Goal: Obtain resource: Download file/media

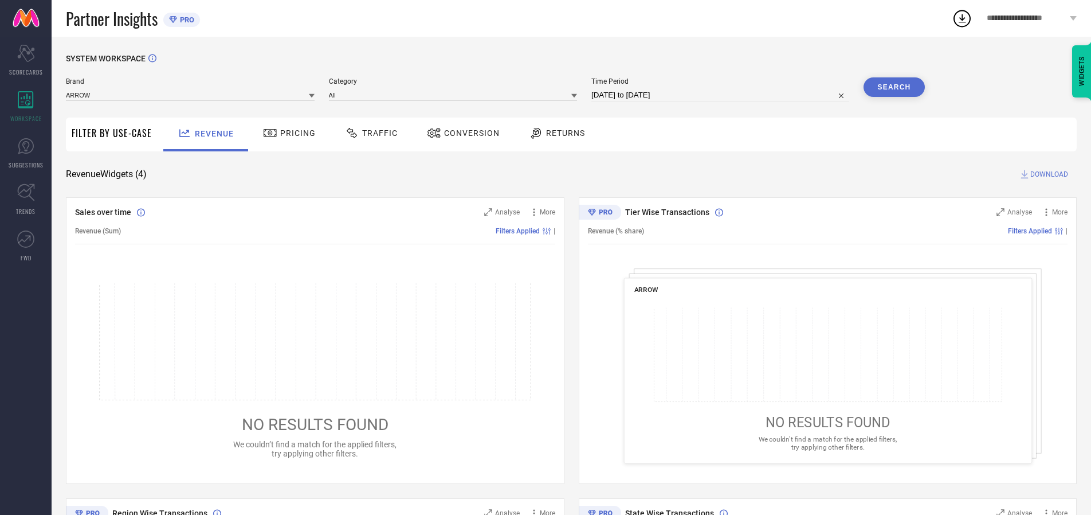
click at [368, 133] on span "Traffic" at bounding box center [380, 132] width 36 height 9
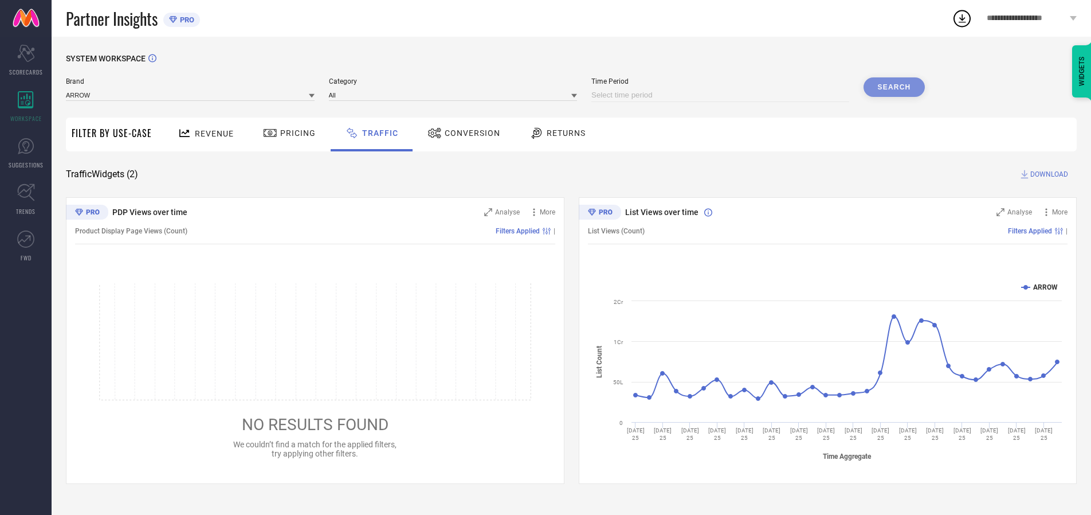
click at [722, 95] on input at bounding box center [720, 95] width 258 height 14
select select "9"
select select "2025"
select select "10"
select select "2025"
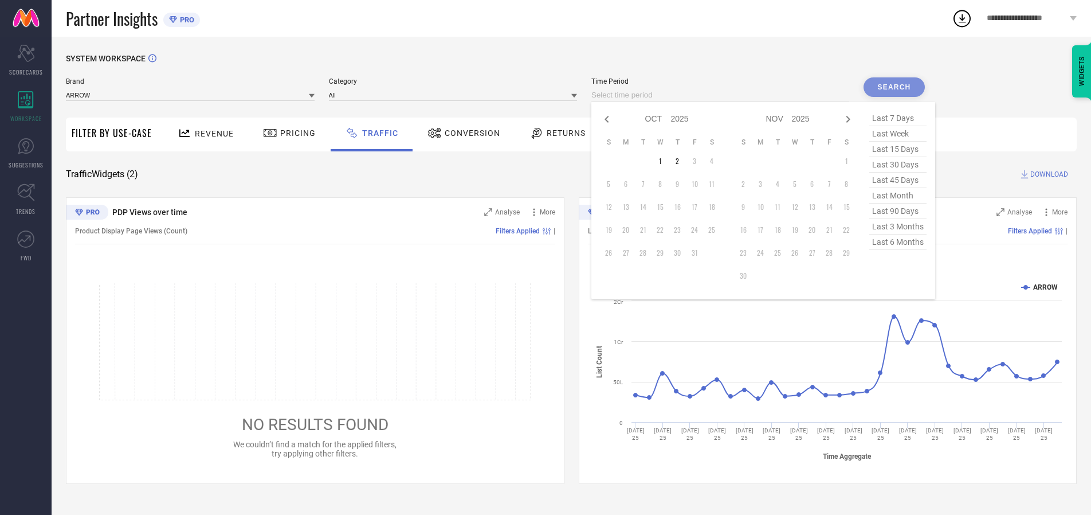
select select "8"
select select "2025"
select select "9"
select select "2025"
click at [715, 230] on td "27" at bounding box center [711, 229] width 17 height 17
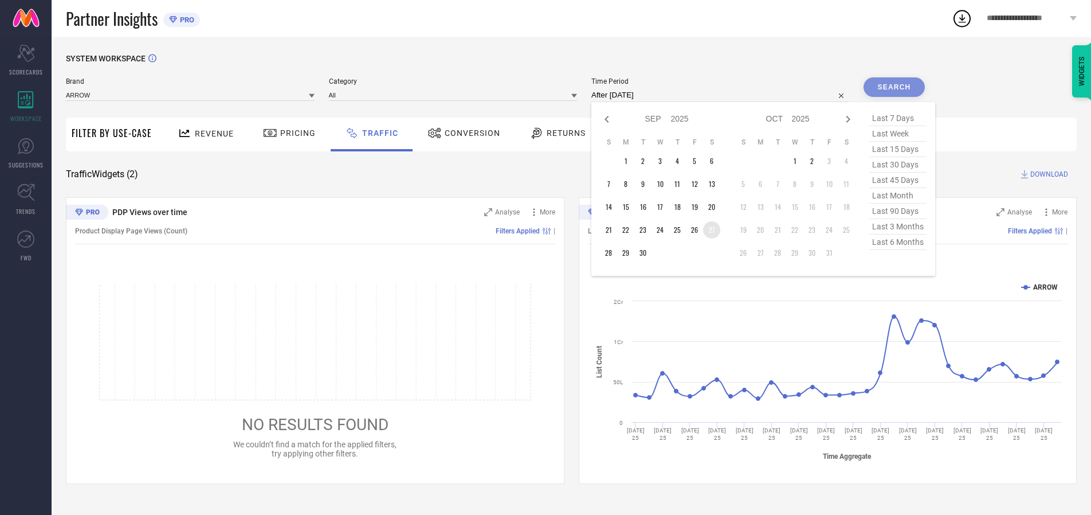
type input "[DATE] to [DATE]"
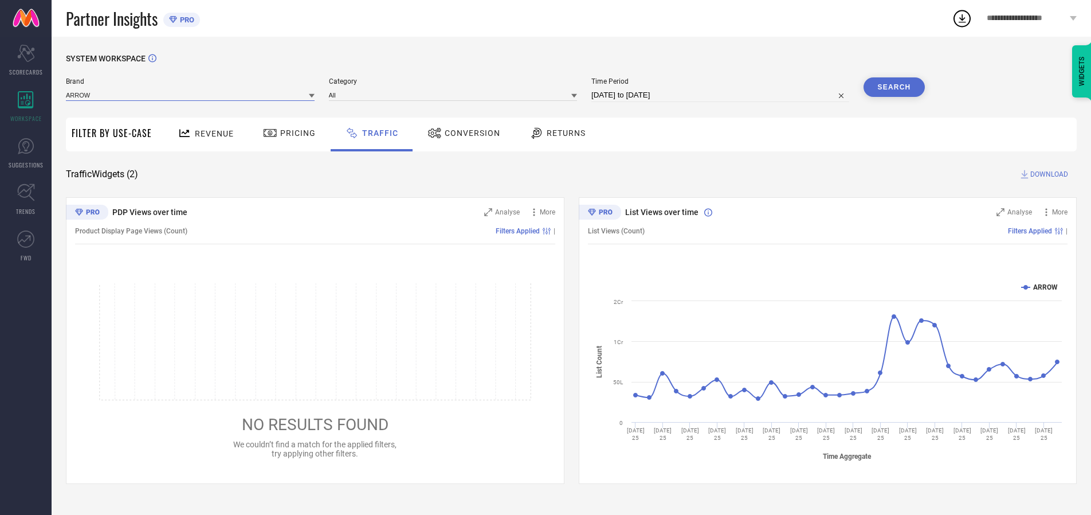
click at [191, 95] on input at bounding box center [190, 95] width 249 height 12
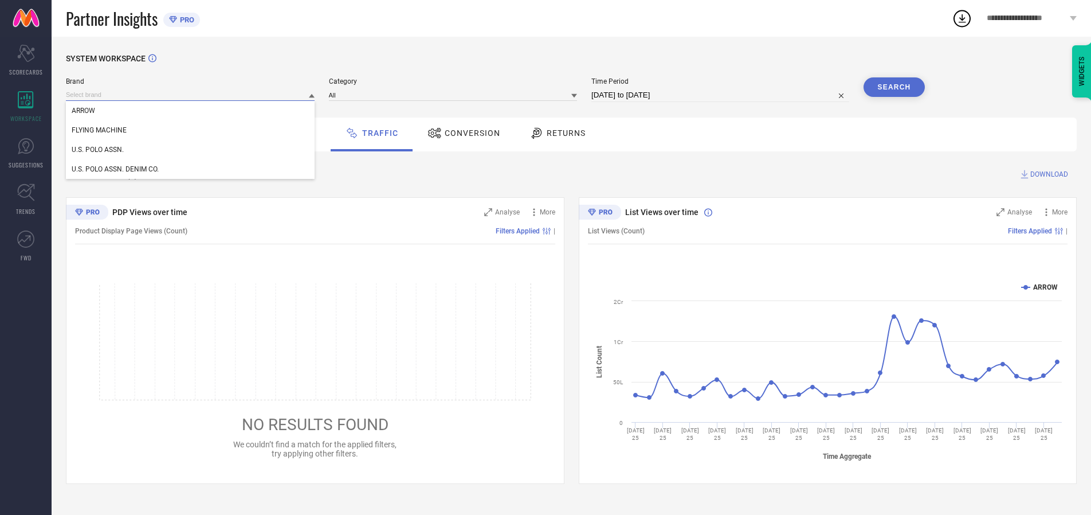
click at [191, 95] on input at bounding box center [190, 95] width 249 height 12
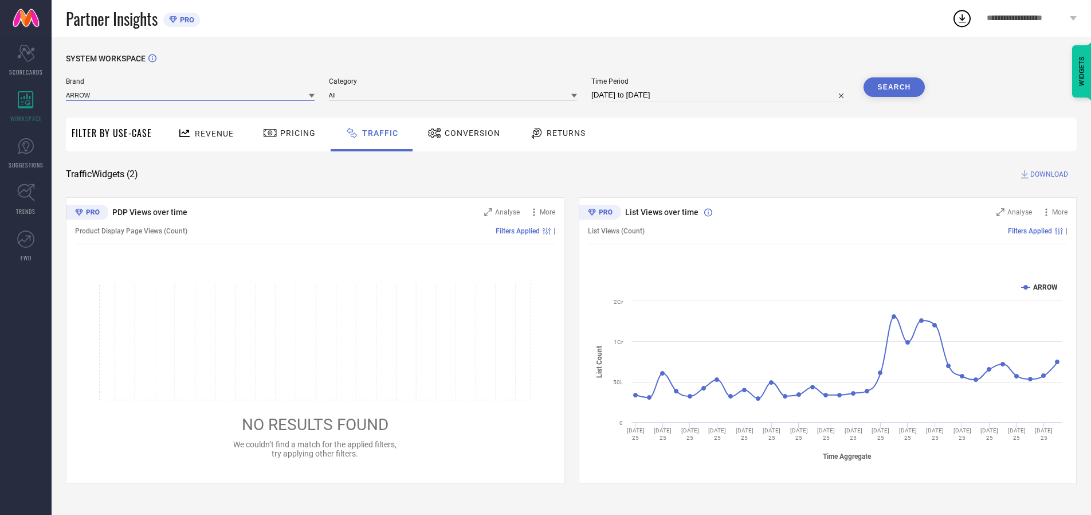
click at [191, 95] on input at bounding box center [190, 95] width 249 height 12
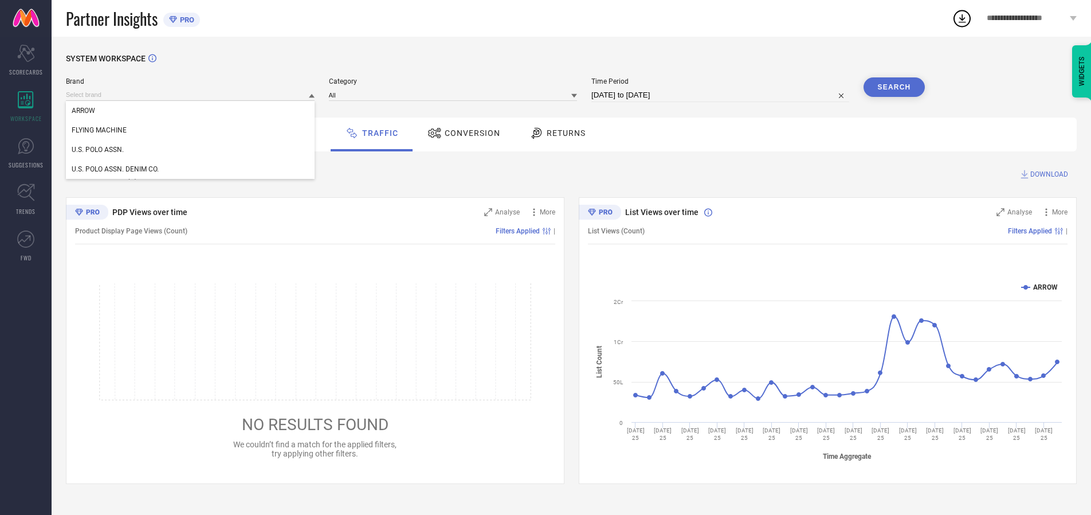
click at [191, 150] on div "U.S. POLO ASSN." at bounding box center [190, 149] width 249 height 19
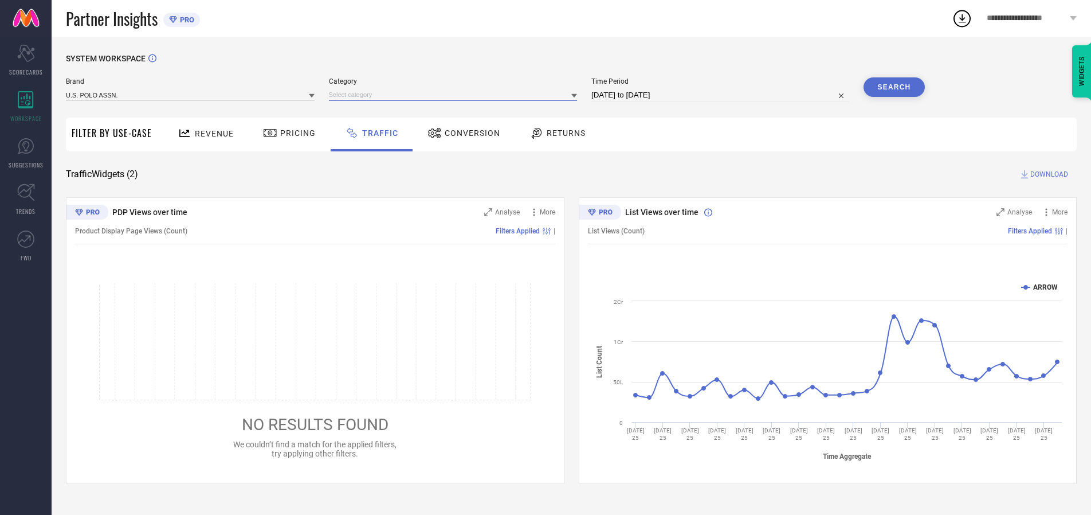
click at [456, 95] on input at bounding box center [453, 95] width 249 height 12
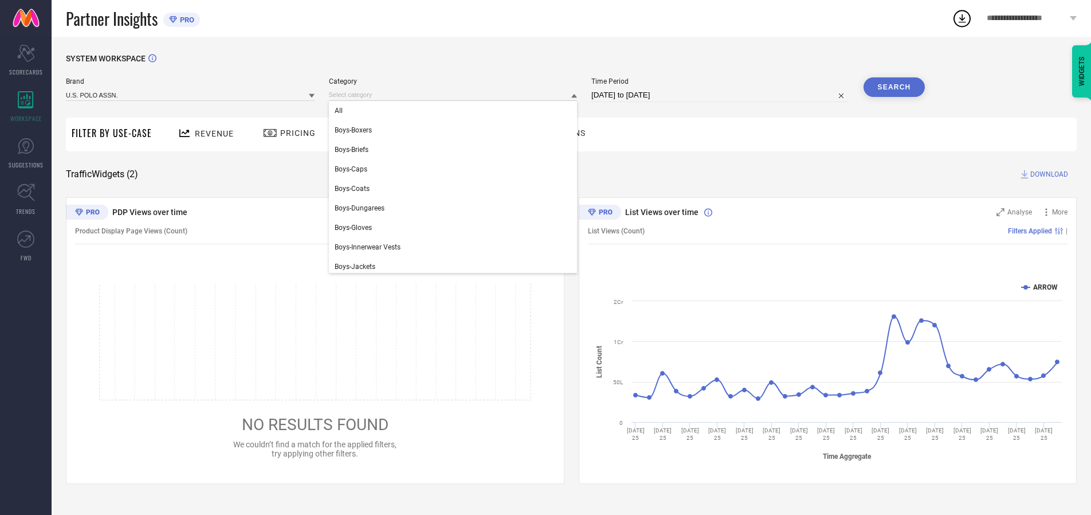
click at [456, 111] on div "All" at bounding box center [453, 110] width 249 height 19
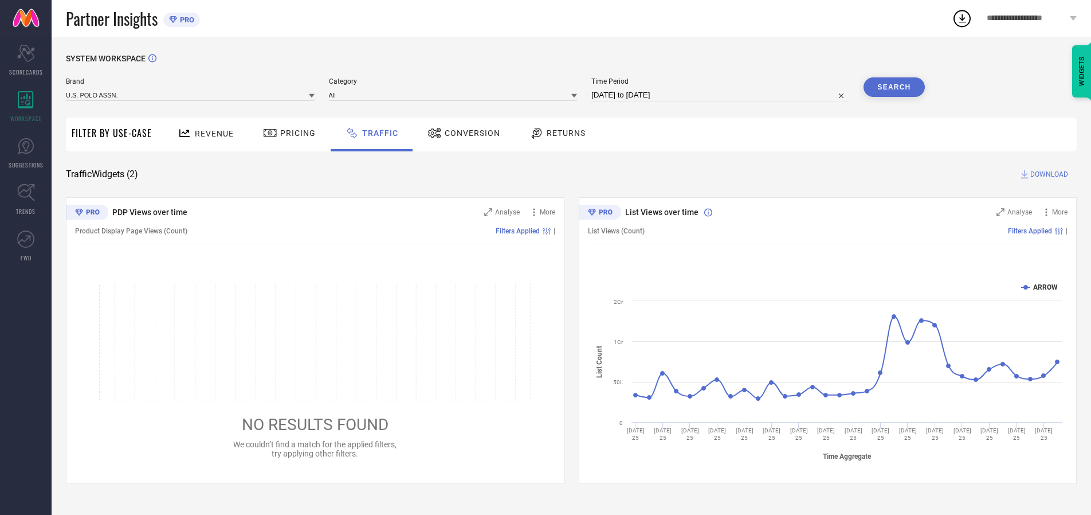
click at [894, 87] on button "Search" at bounding box center [895, 86] width 62 height 19
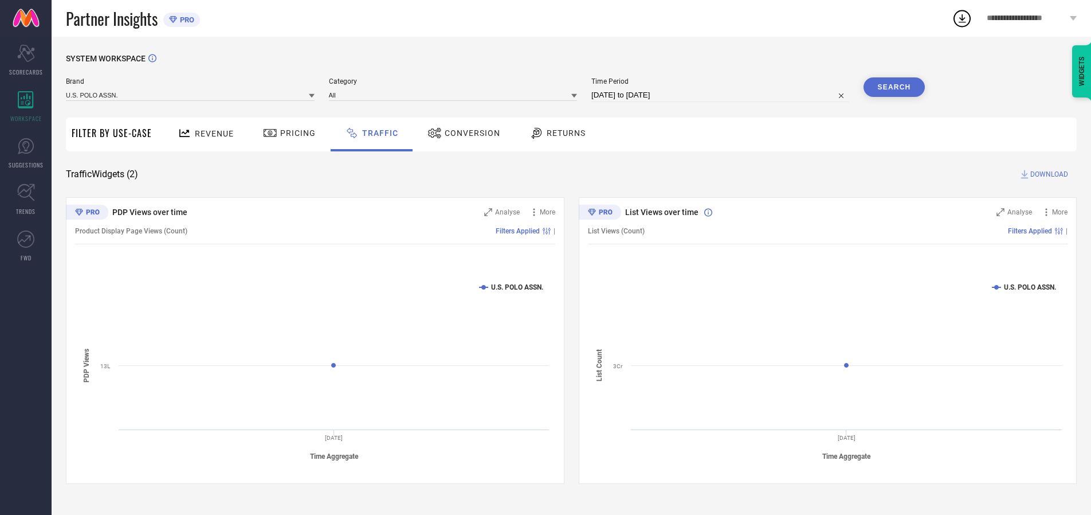
click at [1047, 174] on span "DOWNLOAD" at bounding box center [1049, 173] width 38 height 11
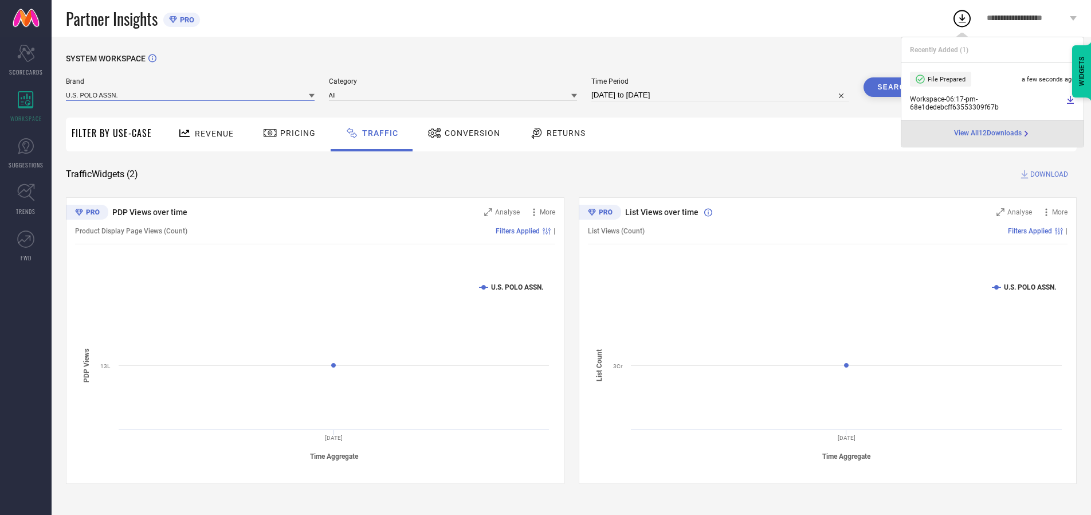
click at [191, 95] on input at bounding box center [190, 95] width 249 height 12
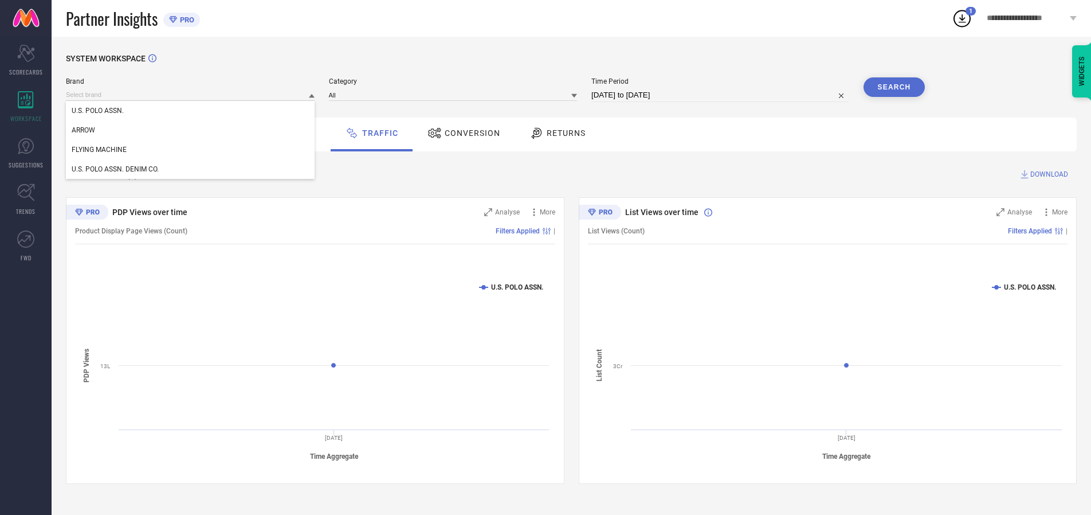
click at [191, 169] on div "U.S. POLO ASSN. DENIM CO." at bounding box center [190, 168] width 249 height 19
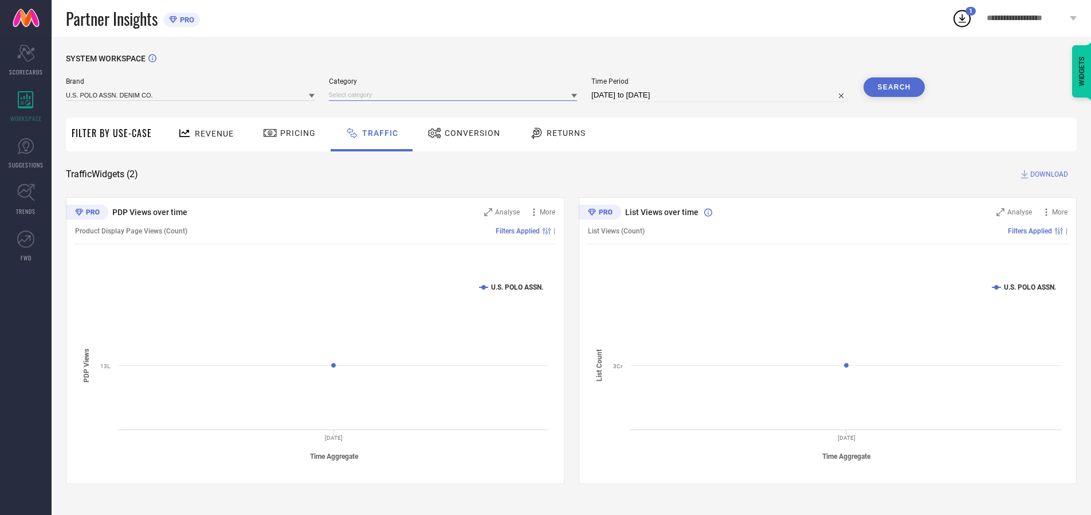
click at [456, 95] on input at bounding box center [453, 95] width 249 height 12
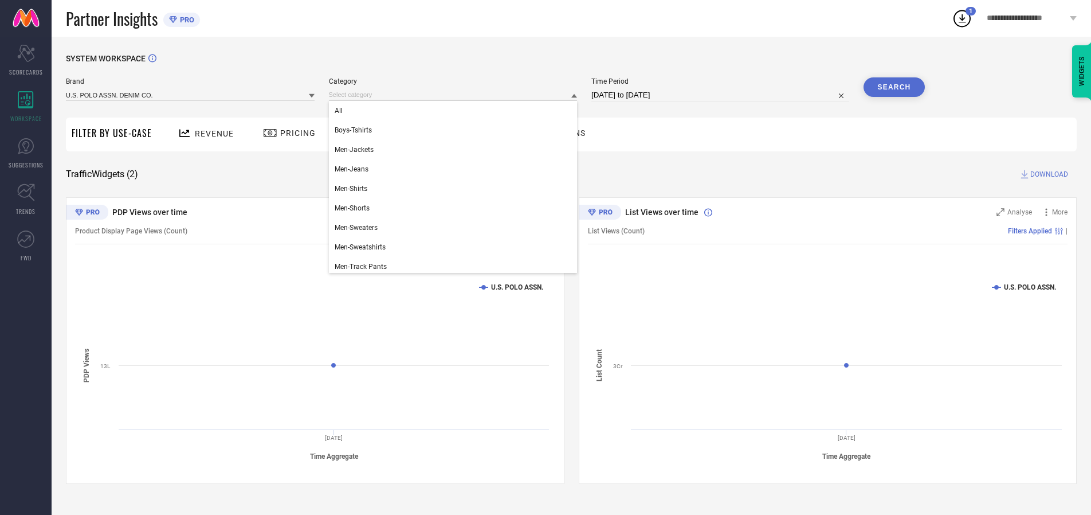
click at [456, 111] on div "All" at bounding box center [453, 110] width 249 height 19
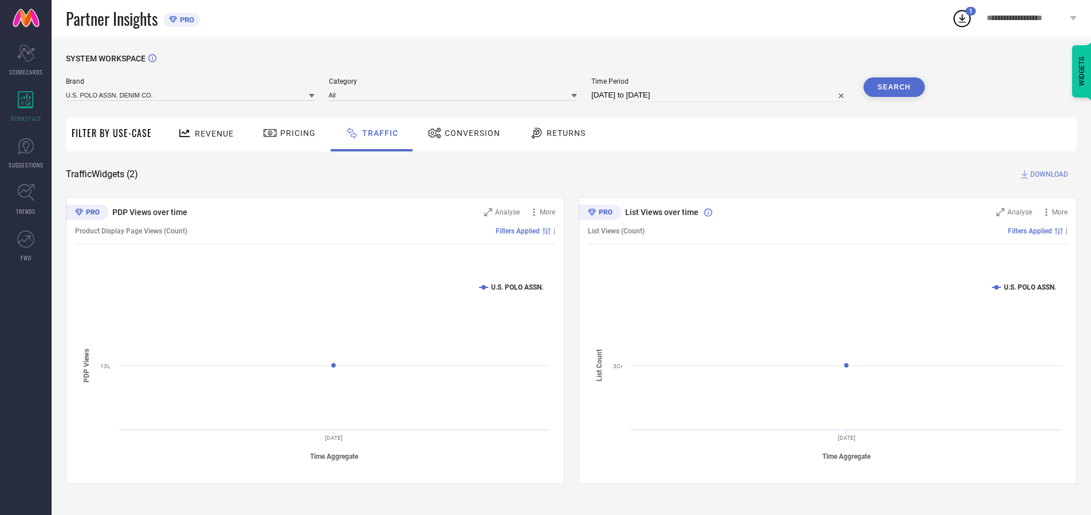
click at [894, 87] on button "Search" at bounding box center [895, 86] width 62 height 19
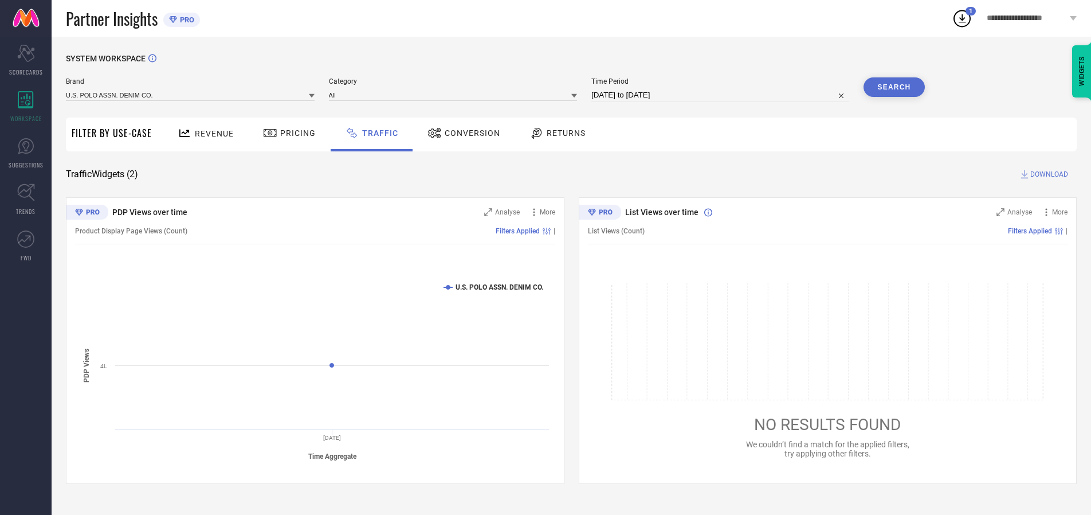
click at [1047, 174] on span "DOWNLOAD" at bounding box center [1049, 173] width 38 height 11
click at [722, 95] on input at bounding box center [720, 95] width 258 height 14
select select "9"
select select "2025"
select select "10"
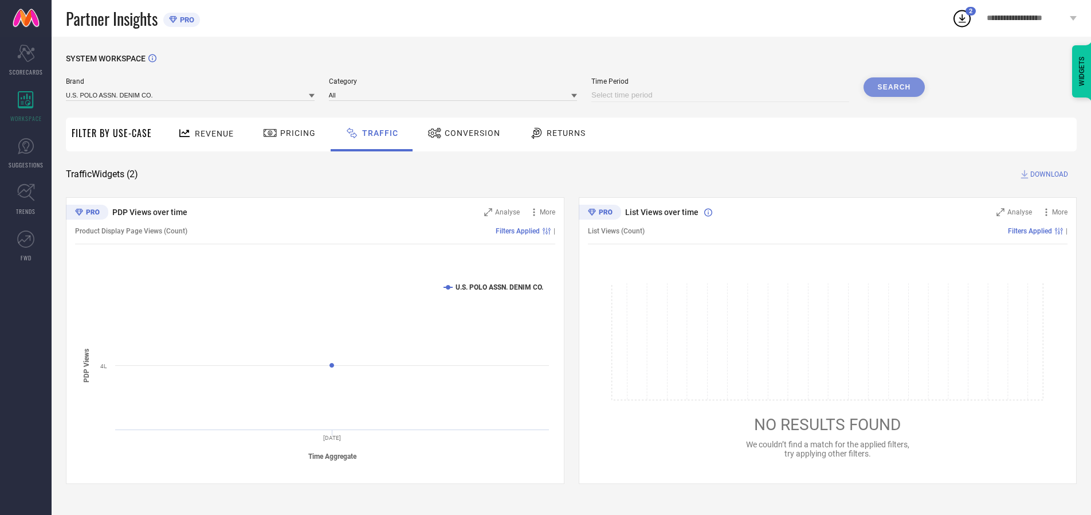
select select "2025"
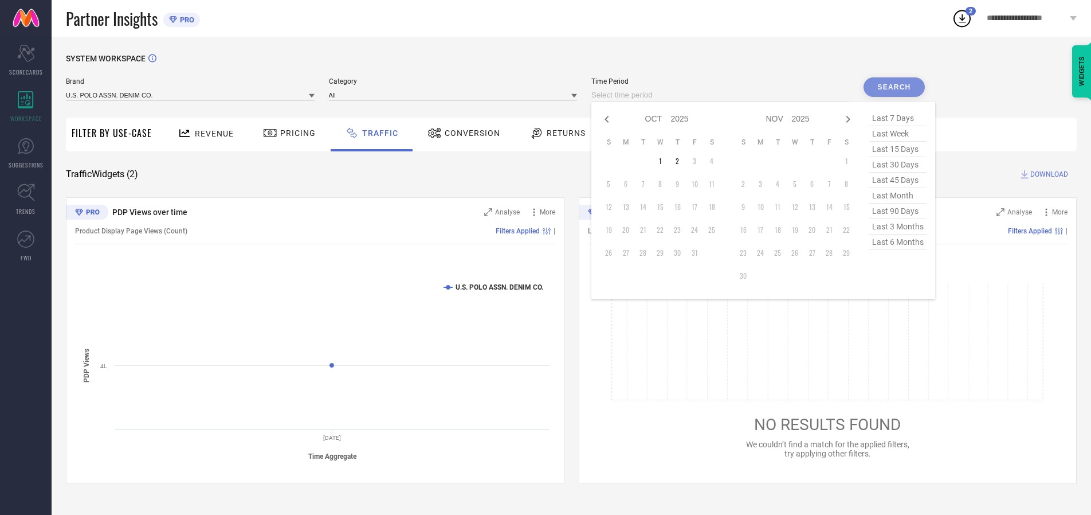
select select "8"
select select "2025"
select select "9"
select select "2025"
click at [612, 253] on td "28" at bounding box center [608, 252] width 17 height 17
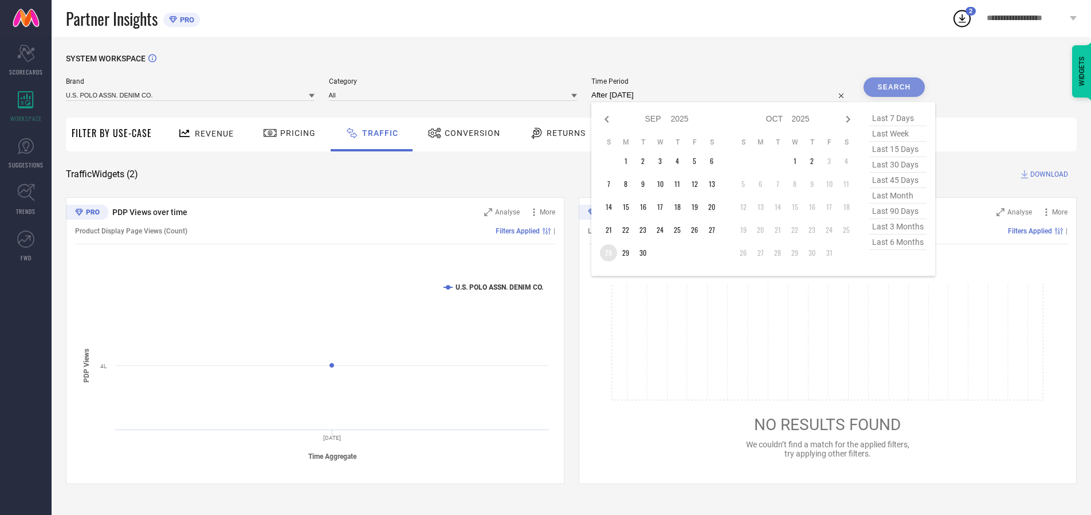
type input "[DATE] to [DATE]"
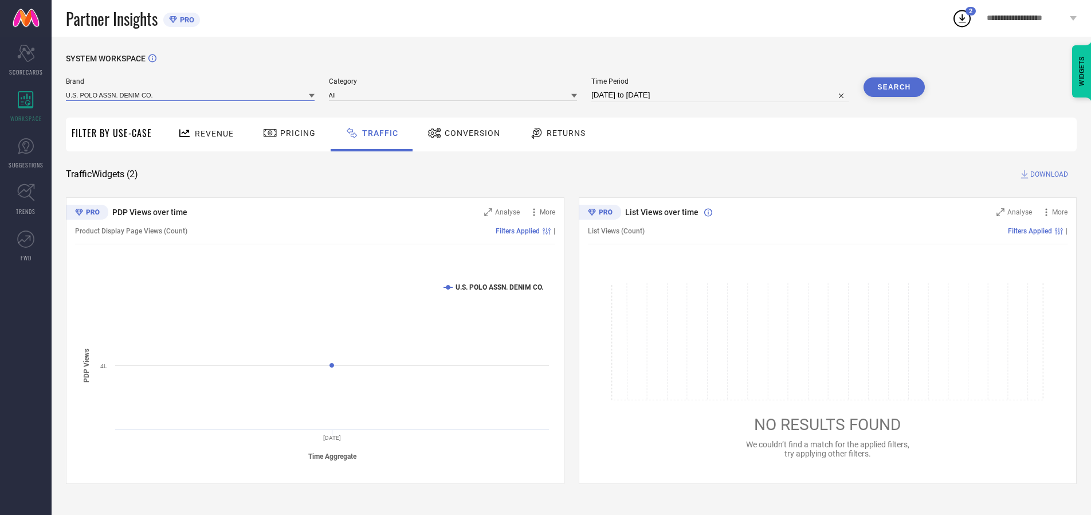
click at [191, 95] on input at bounding box center [190, 95] width 249 height 12
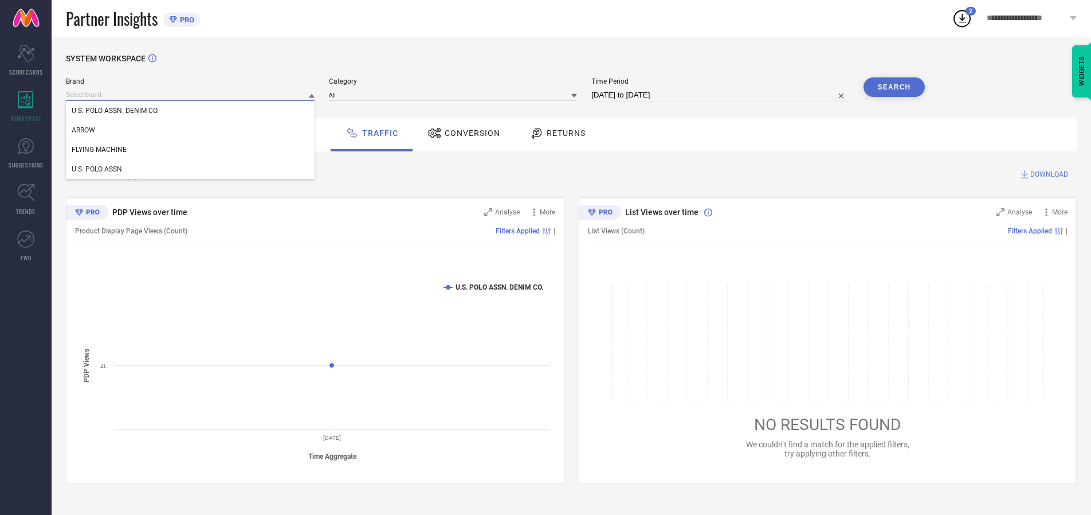
click at [191, 95] on input at bounding box center [190, 95] width 249 height 12
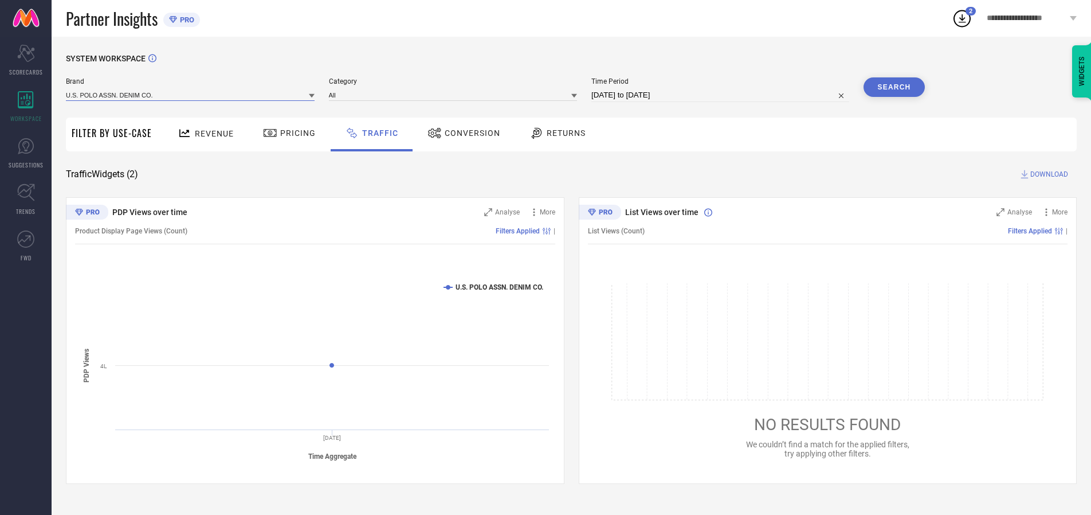
click at [191, 95] on input at bounding box center [190, 95] width 249 height 12
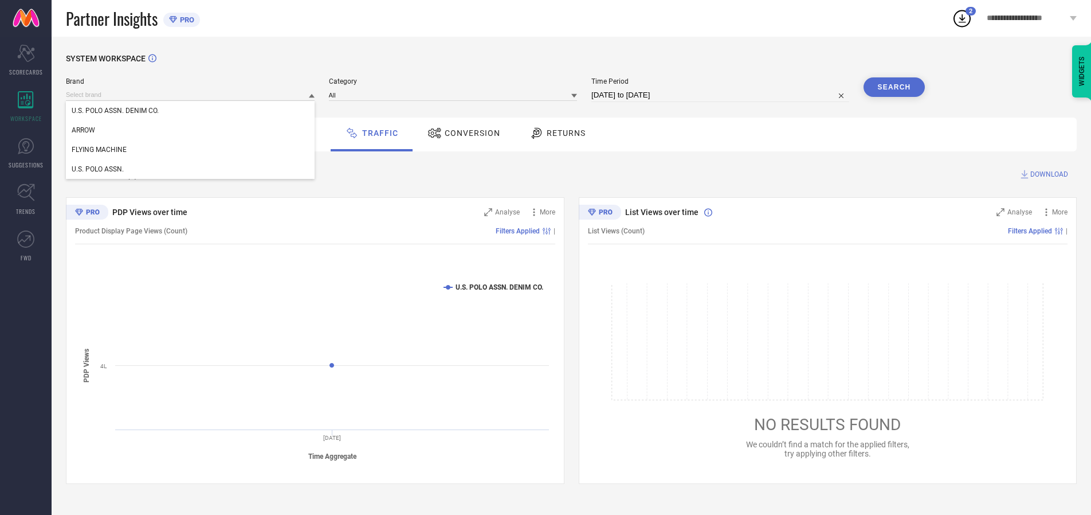
click at [191, 111] on div "U.S. POLO ASSN. DENIM CO." at bounding box center [190, 110] width 249 height 19
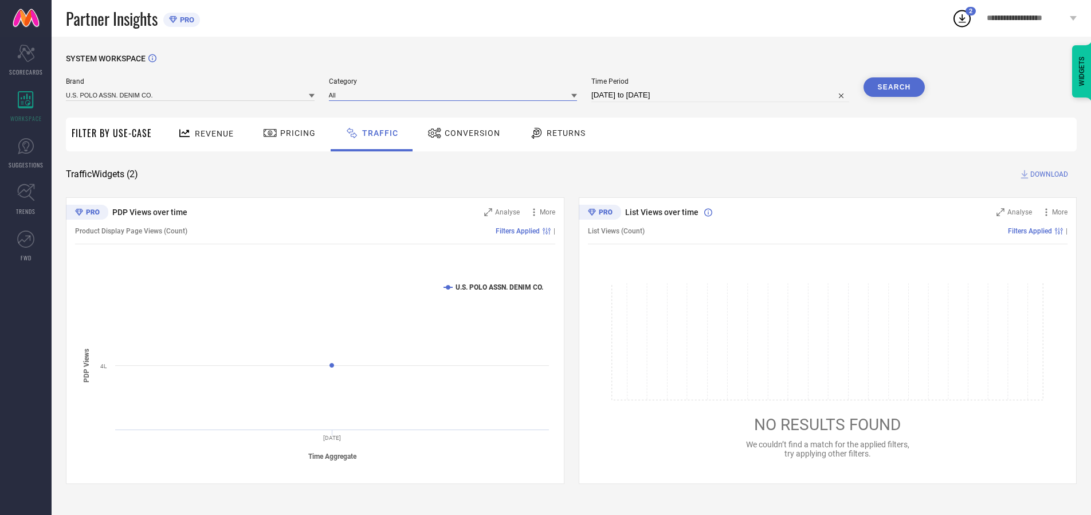
click at [456, 95] on input at bounding box center [453, 95] width 249 height 12
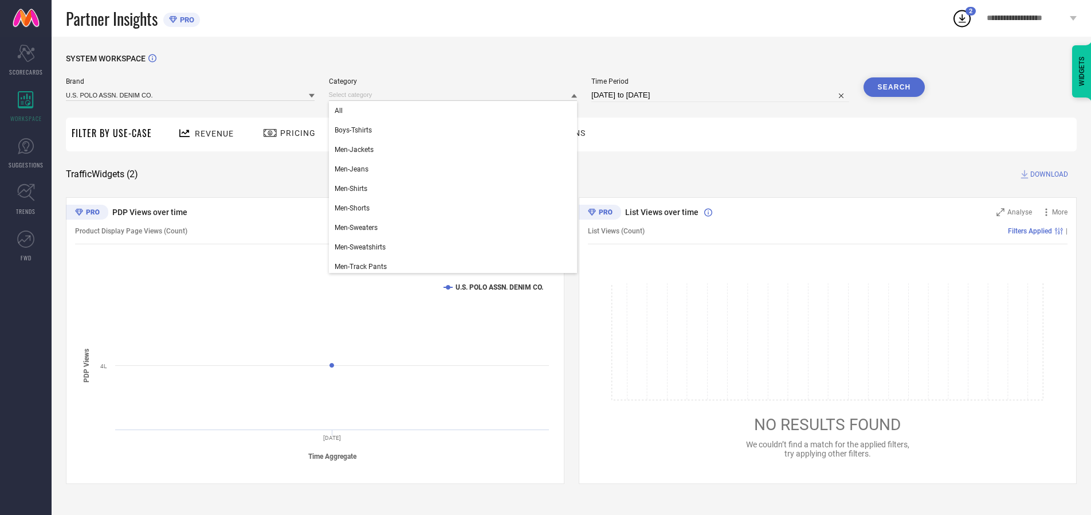
click at [456, 111] on div "All" at bounding box center [453, 110] width 249 height 19
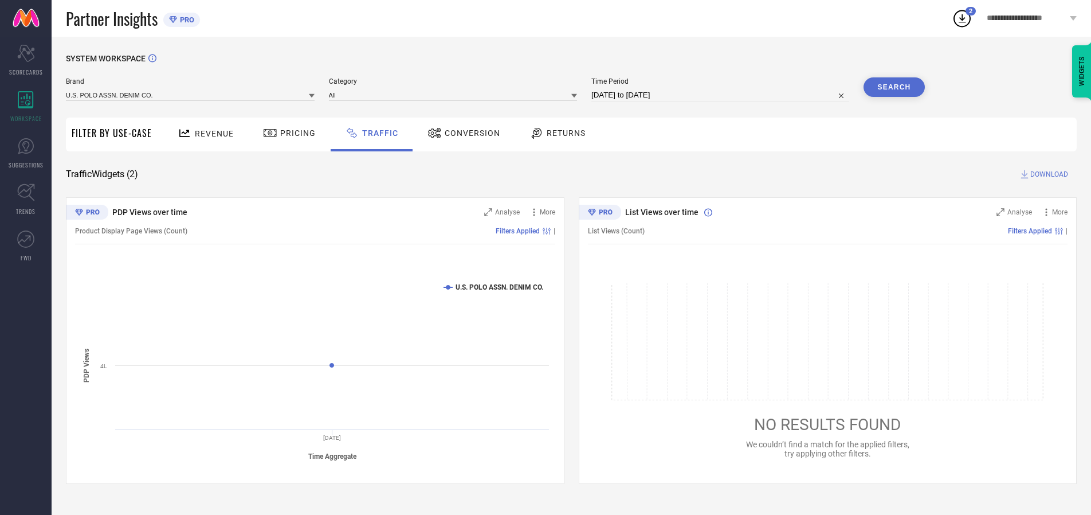
click at [894, 87] on button "Search" at bounding box center [895, 86] width 62 height 19
click at [1047, 174] on span "DOWNLOAD" at bounding box center [1049, 173] width 38 height 11
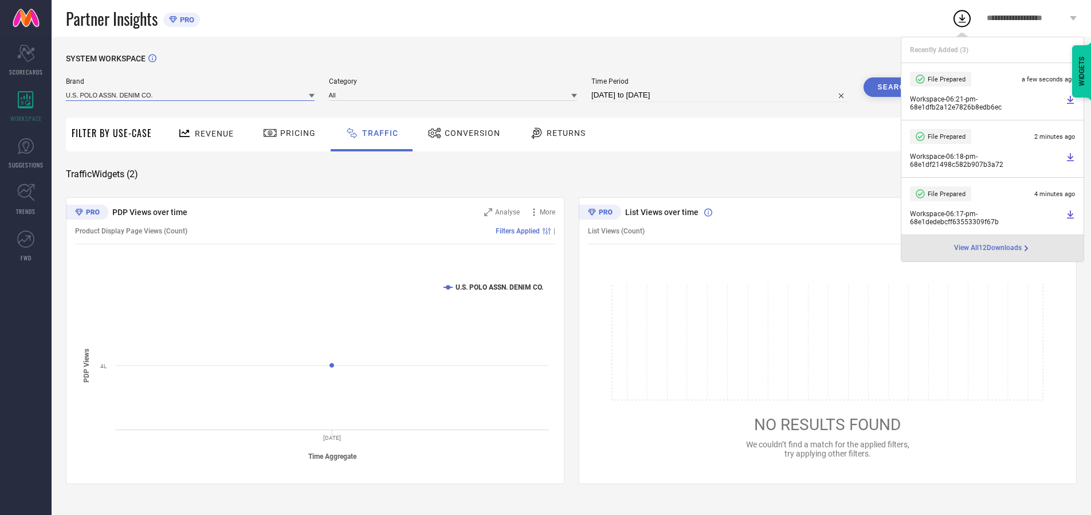
click at [191, 95] on input at bounding box center [190, 95] width 249 height 12
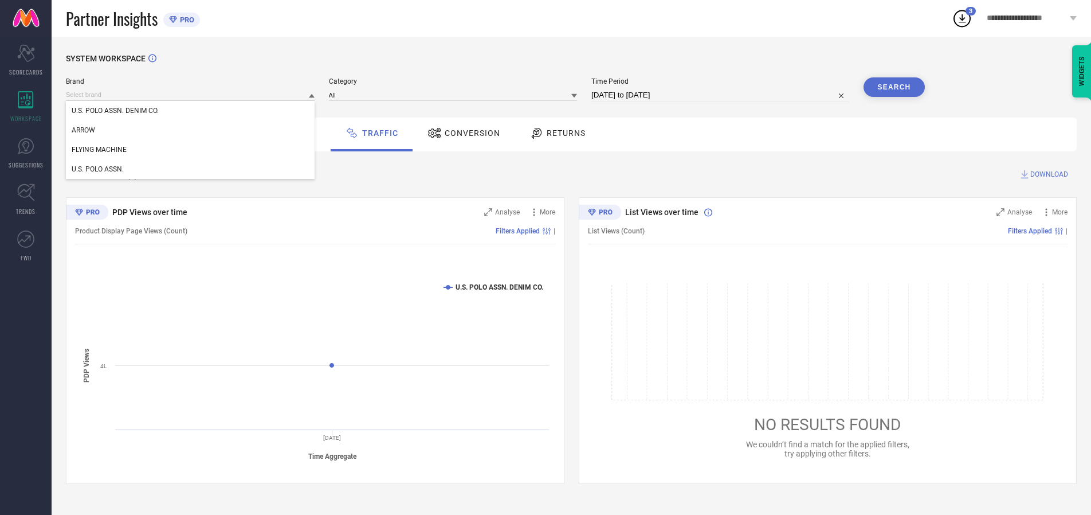
click at [191, 169] on div "U.S. POLO ASSN." at bounding box center [190, 168] width 249 height 19
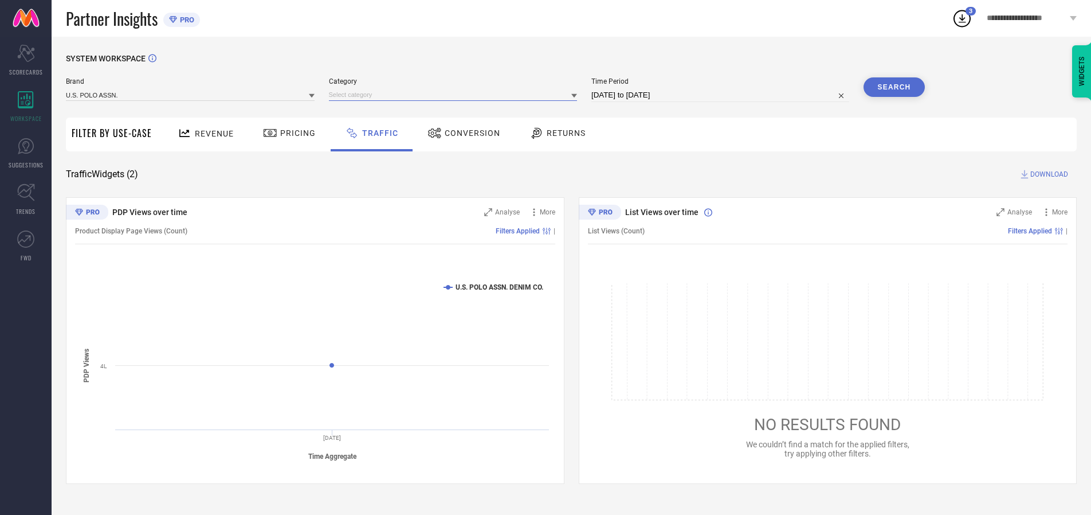
click at [456, 95] on input at bounding box center [453, 95] width 249 height 12
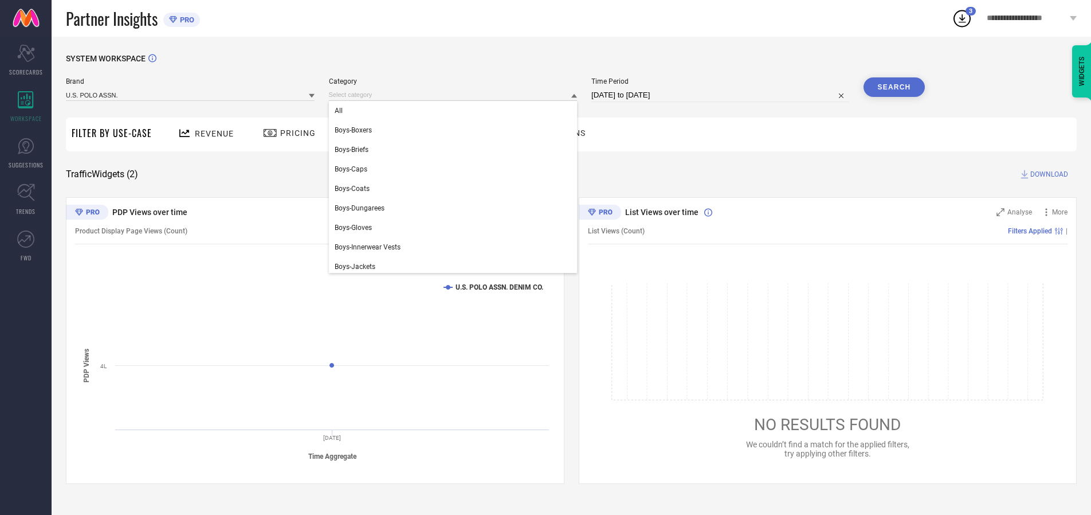
click at [456, 111] on div "All" at bounding box center [453, 110] width 249 height 19
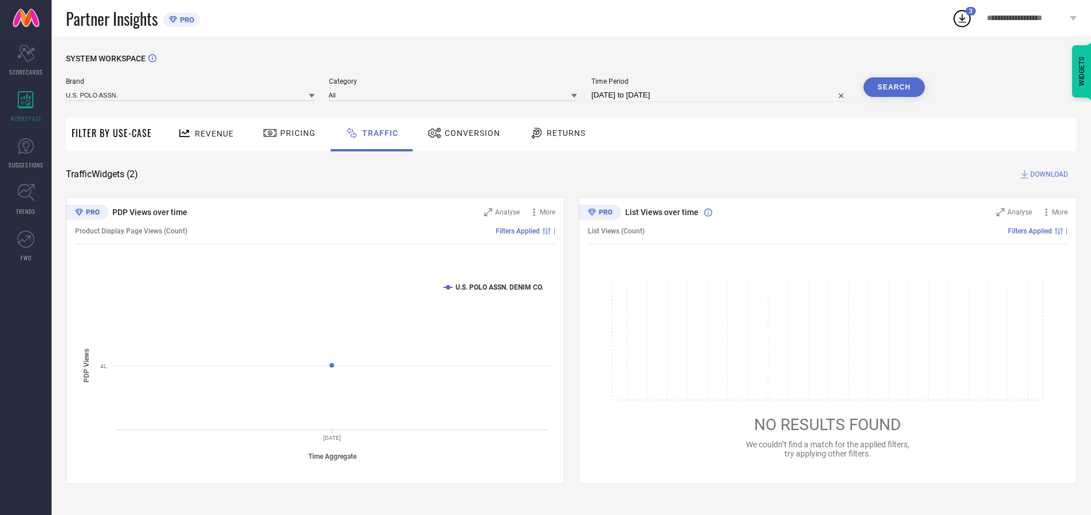
click at [894, 87] on button "Search" at bounding box center [895, 86] width 62 height 19
click at [1047, 174] on span "DOWNLOAD" at bounding box center [1049, 173] width 38 height 11
click at [722, 95] on input at bounding box center [720, 95] width 258 height 14
select select "9"
select select "2025"
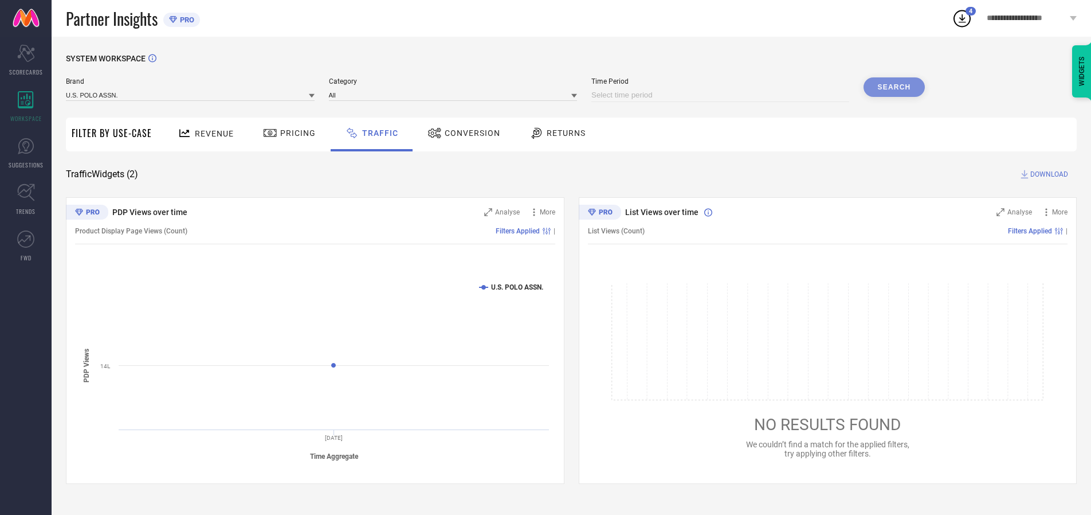
select select "10"
select select "2025"
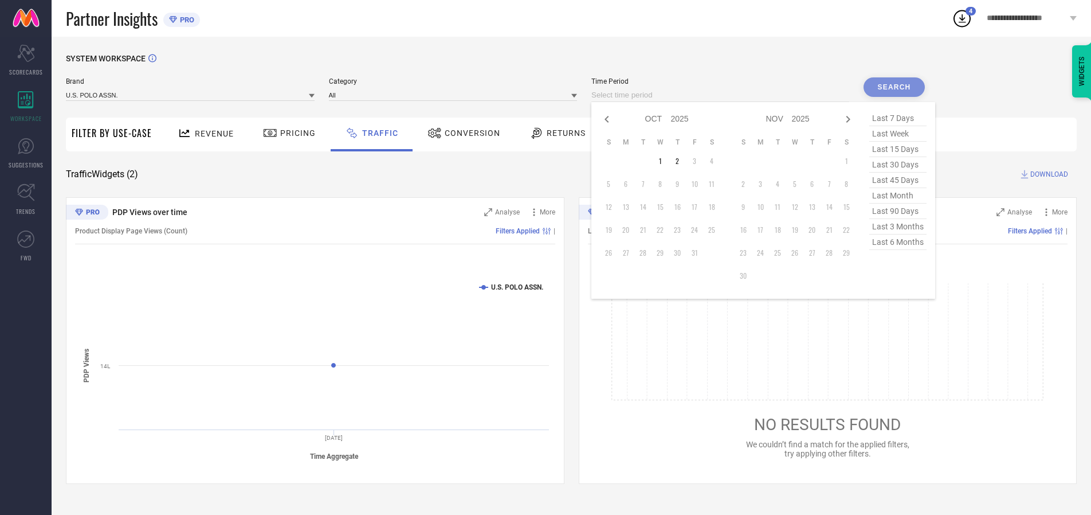
select select "8"
select select "2025"
select select "9"
select select "2025"
click at [629, 253] on td "29" at bounding box center [625, 252] width 17 height 17
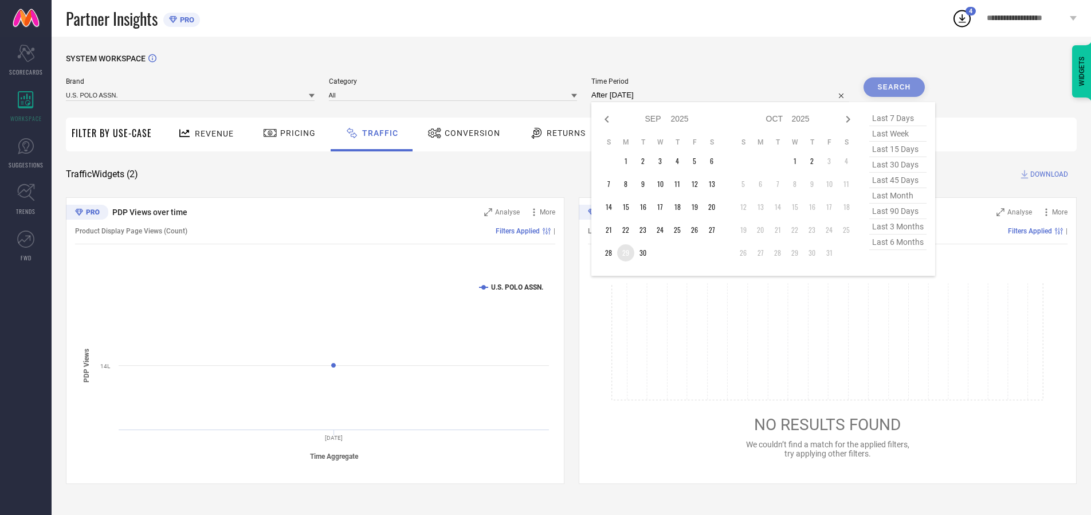
type input "[DATE] to [DATE]"
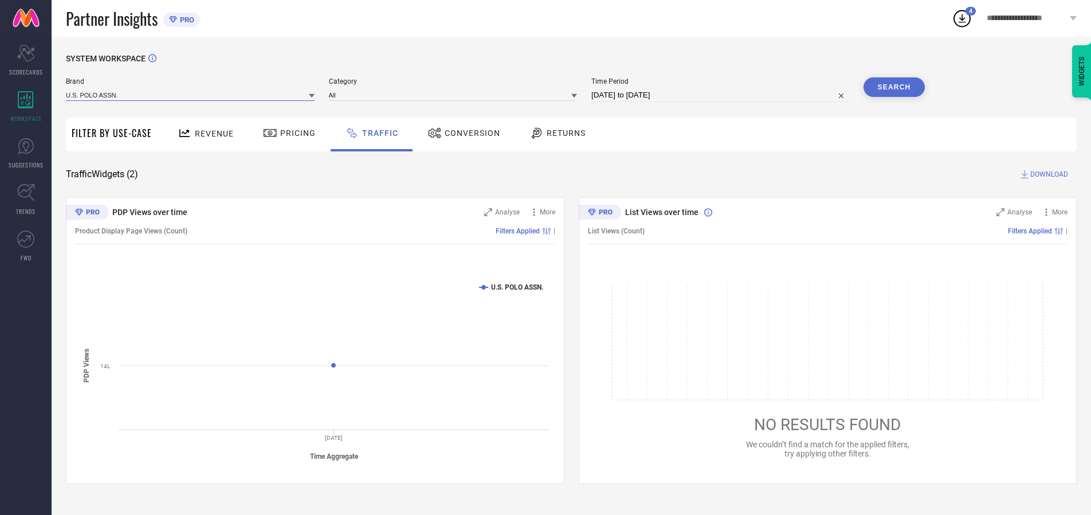
click at [191, 95] on input at bounding box center [190, 95] width 249 height 12
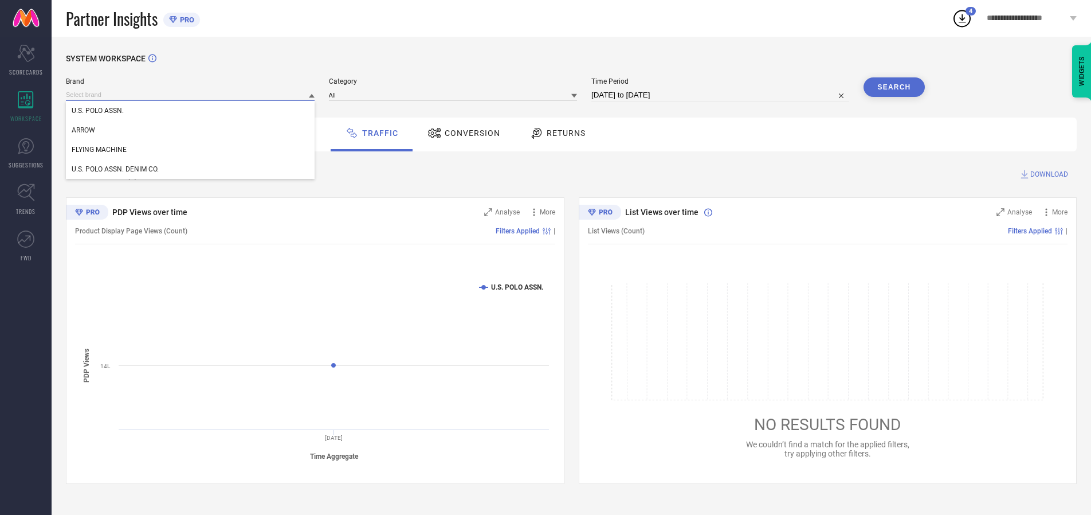
click at [191, 95] on input at bounding box center [190, 95] width 249 height 12
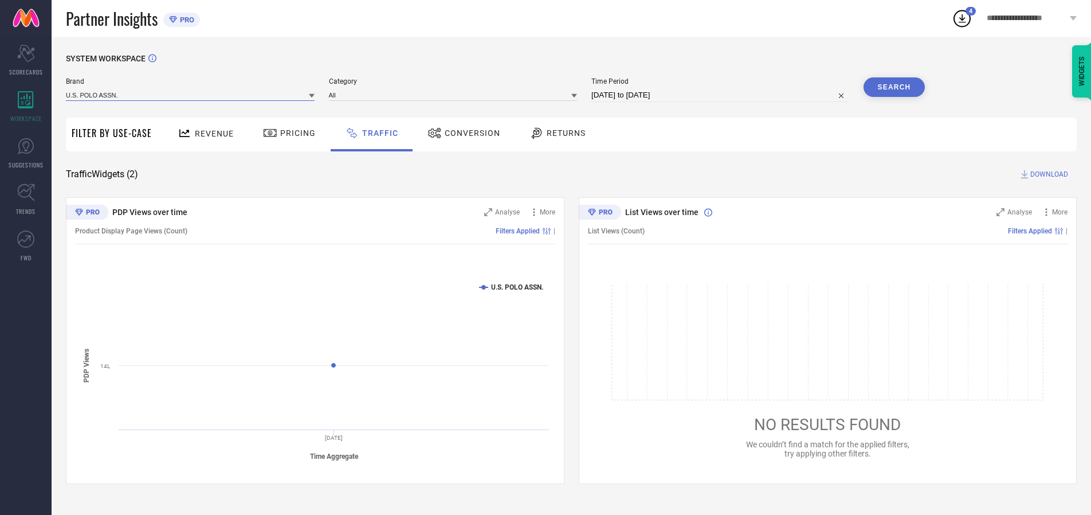
click at [191, 95] on input at bounding box center [190, 95] width 249 height 12
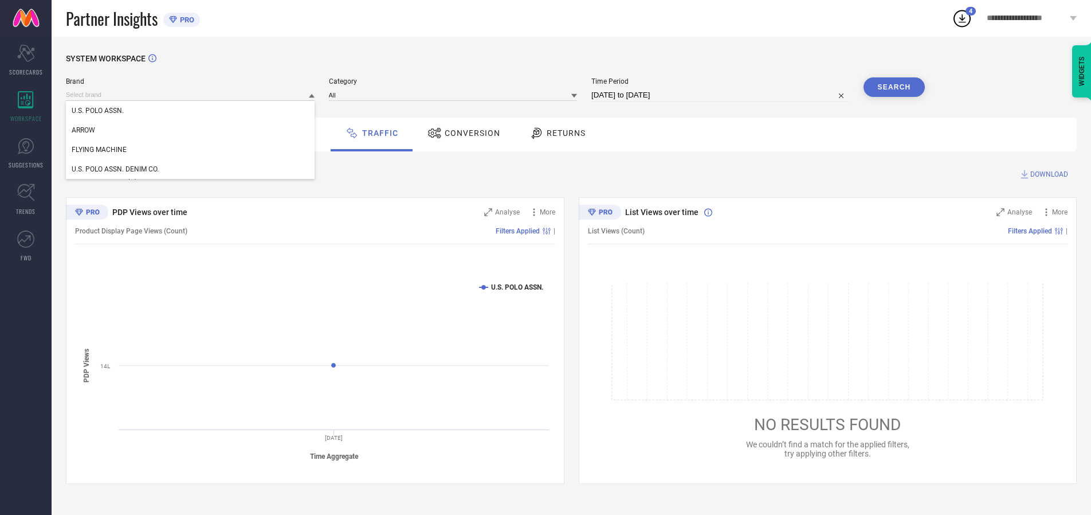
click at [191, 111] on div "U.S. POLO ASSN." at bounding box center [190, 110] width 249 height 19
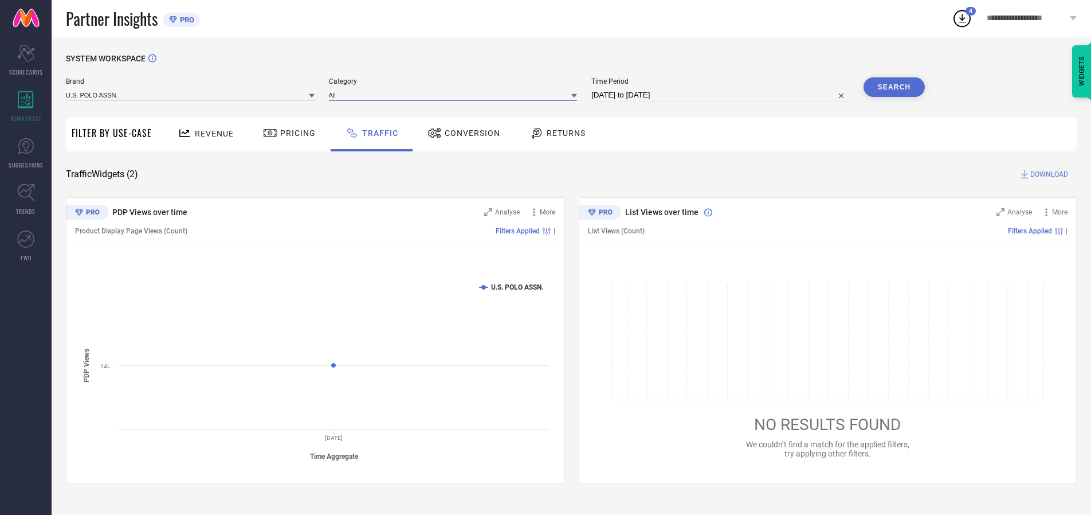
click at [456, 95] on input at bounding box center [453, 95] width 249 height 12
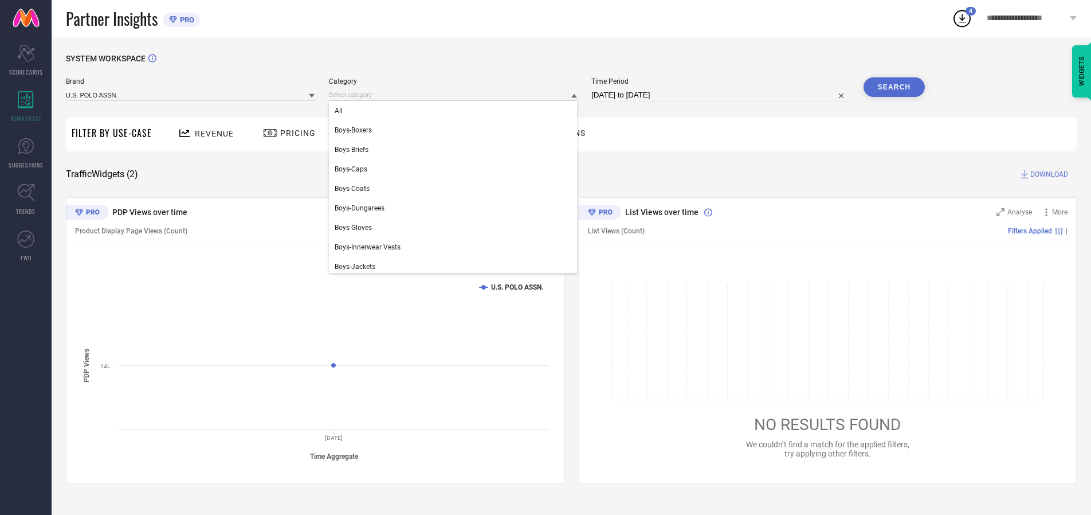
click at [456, 111] on div "All" at bounding box center [453, 110] width 249 height 19
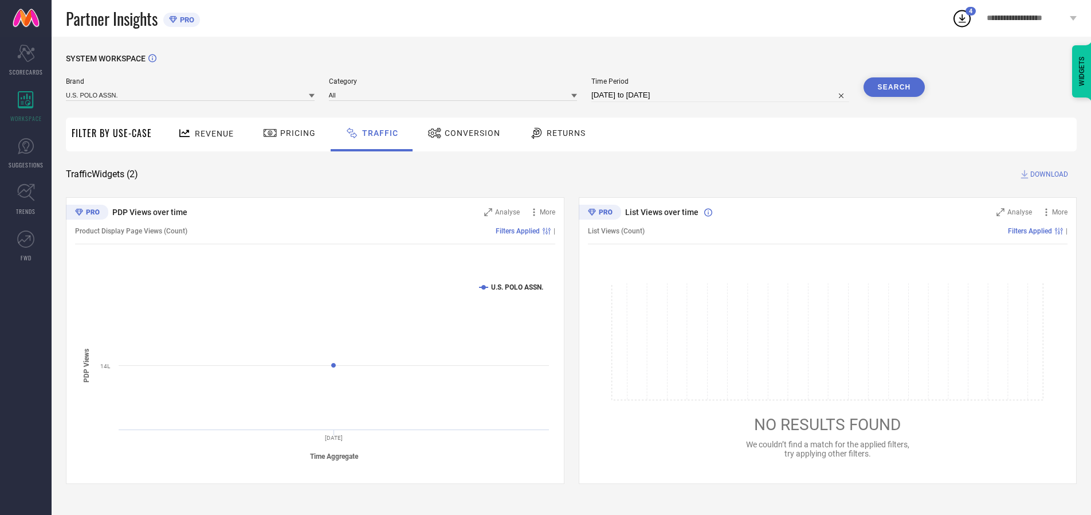
click at [894, 87] on button "Search" at bounding box center [895, 86] width 62 height 19
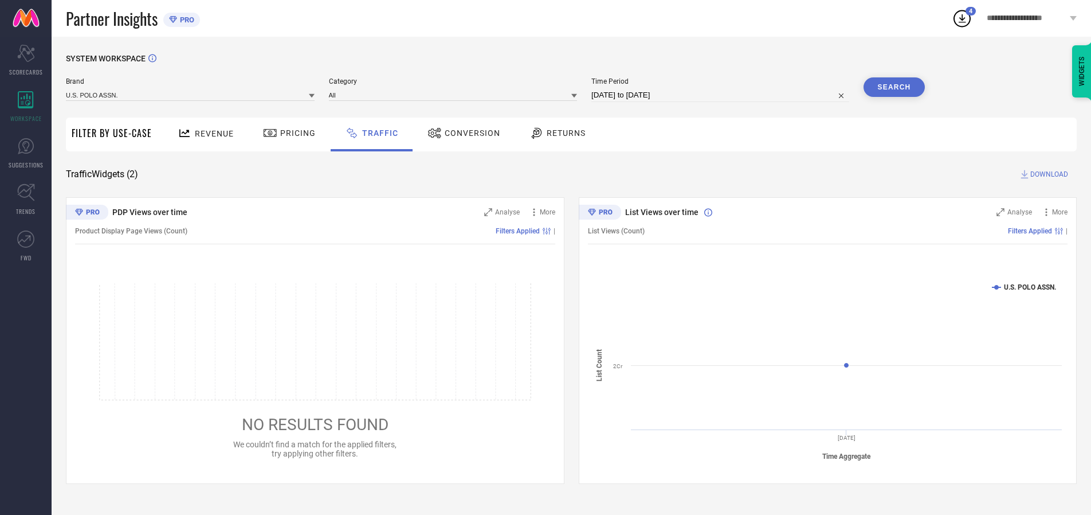
click at [1047, 174] on span "DOWNLOAD" at bounding box center [1049, 173] width 38 height 11
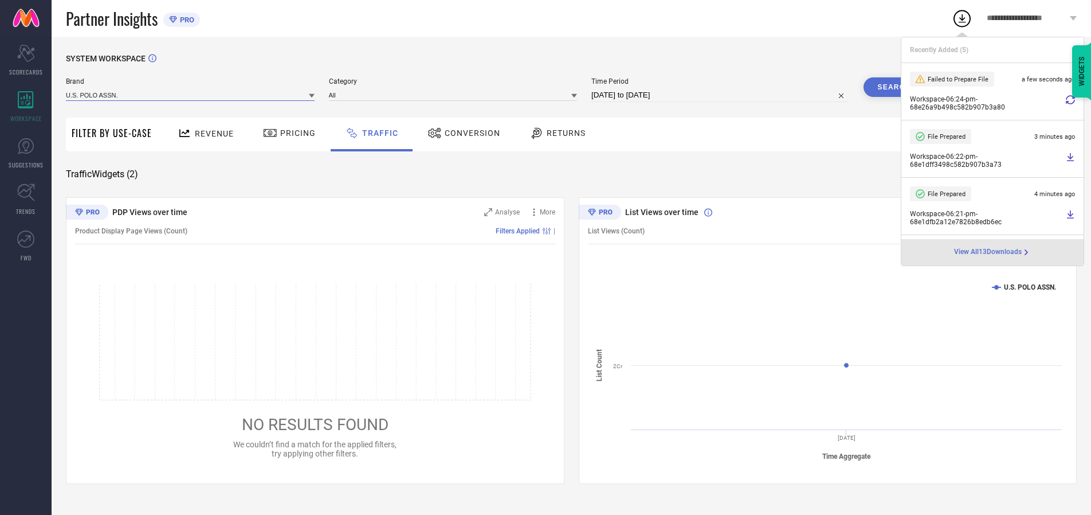
click at [191, 95] on input at bounding box center [190, 95] width 249 height 12
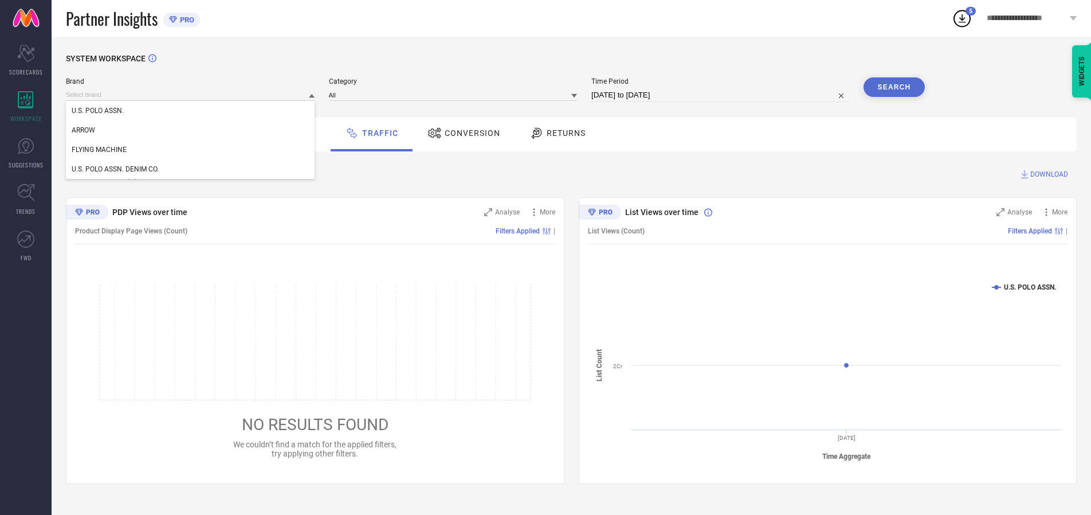
click at [191, 169] on div "U.S. POLO ASSN. DENIM CO." at bounding box center [190, 168] width 249 height 19
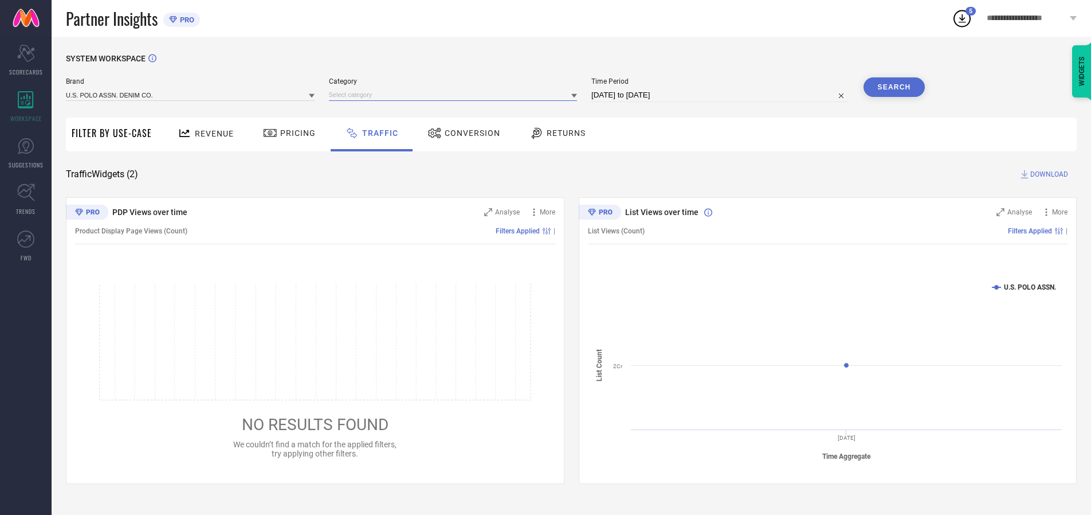
click at [456, 95] on input at bounding box center [453, 95] width 249 height 12
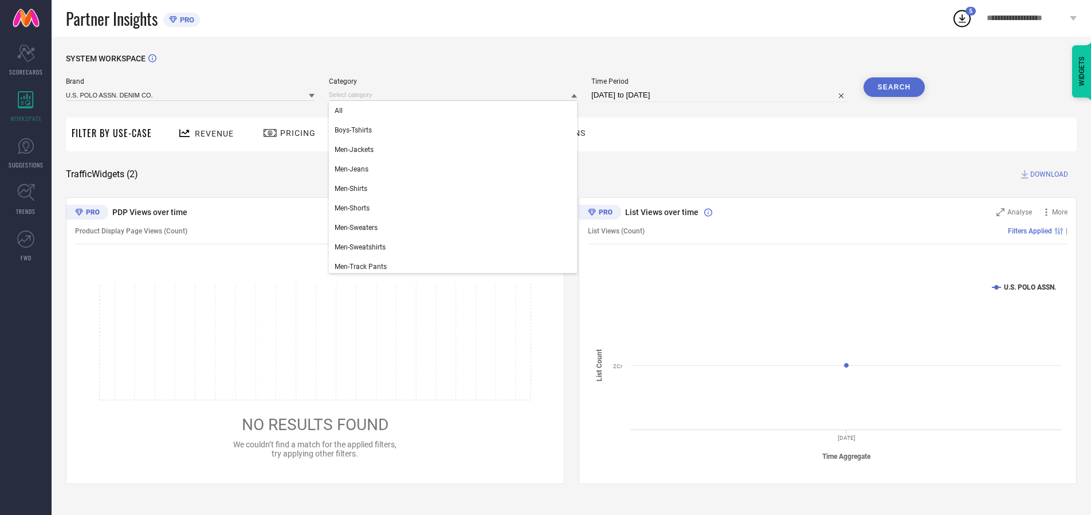
click at [456, 111] on div "All" at bounding box center [453, 110] width 249 height 19
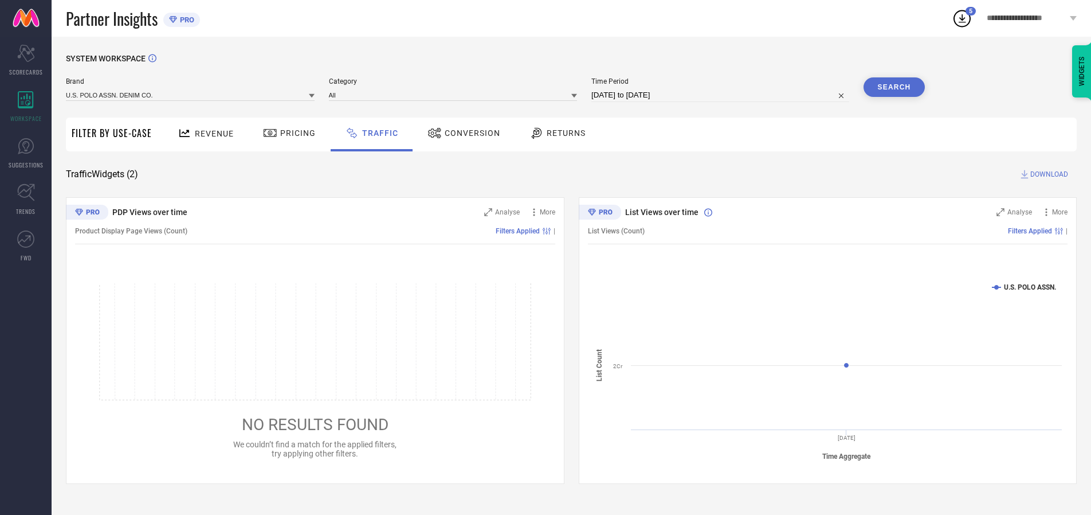
click at [894, 87] on button "Search" at bounding box center [895, 86] width 62 height 19
click at [1047, 174] on span "DOWNLOAD" at bounding box center [1049, 173] width 38 height 11
click at [722, 95] on input at bounding box center [720, 95] width 258 height 14
select select "9"
select select "2025"
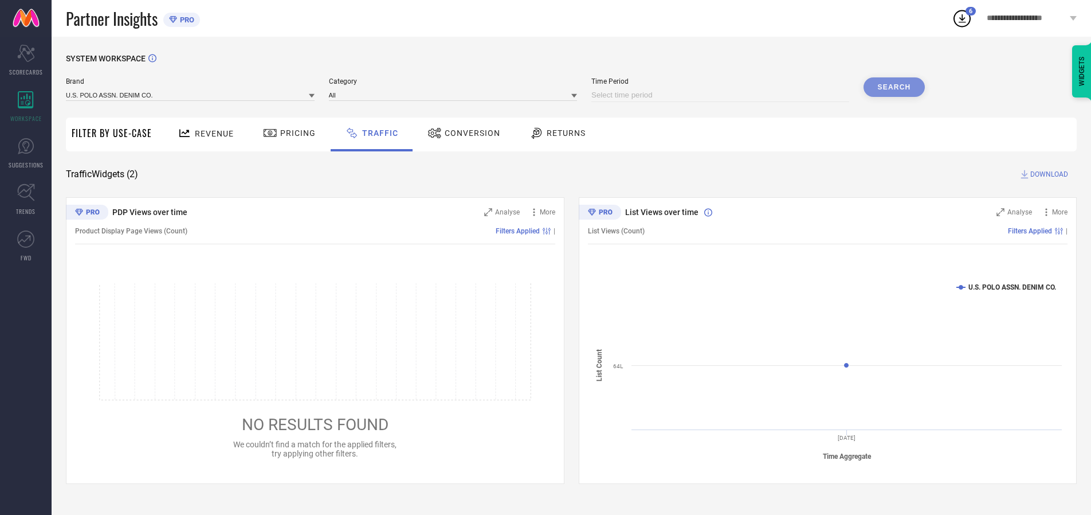
select select "10"
select select "2025"
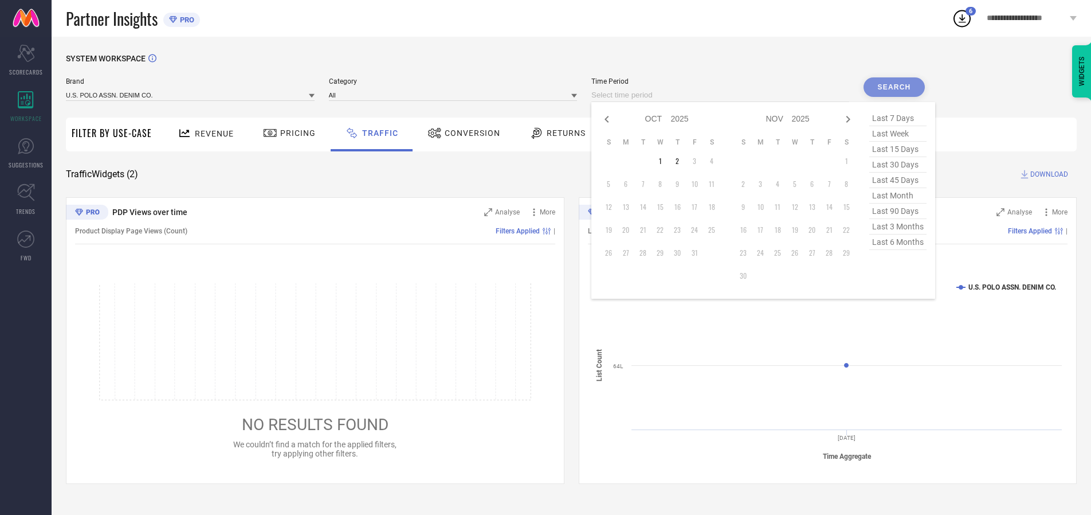
select select "8"
select select "2025"
select select "9"
select select "2025"
click at [646, 253] on td "30" at bounding box center [642, 252] width 17 height 17
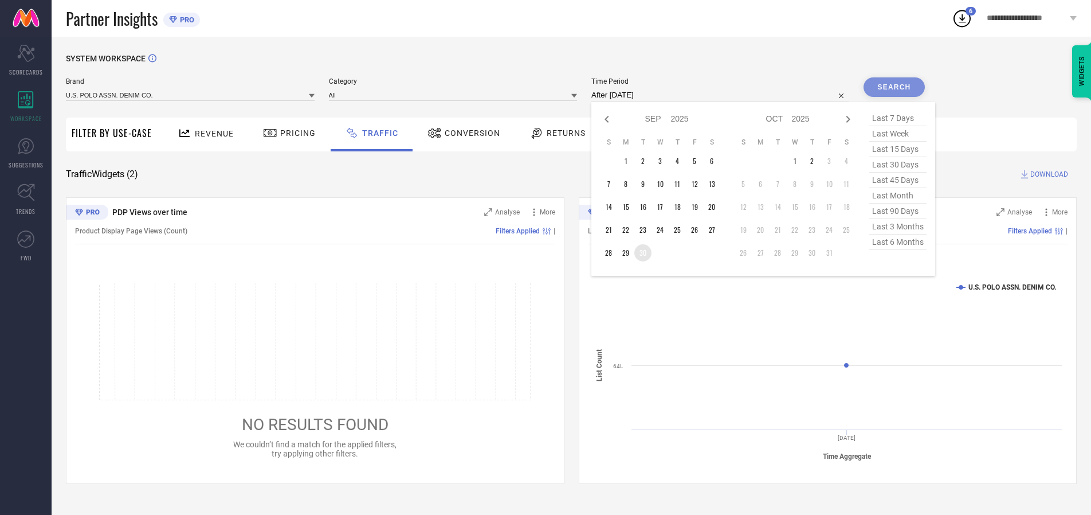
type input "[DATE] to [DATE]"
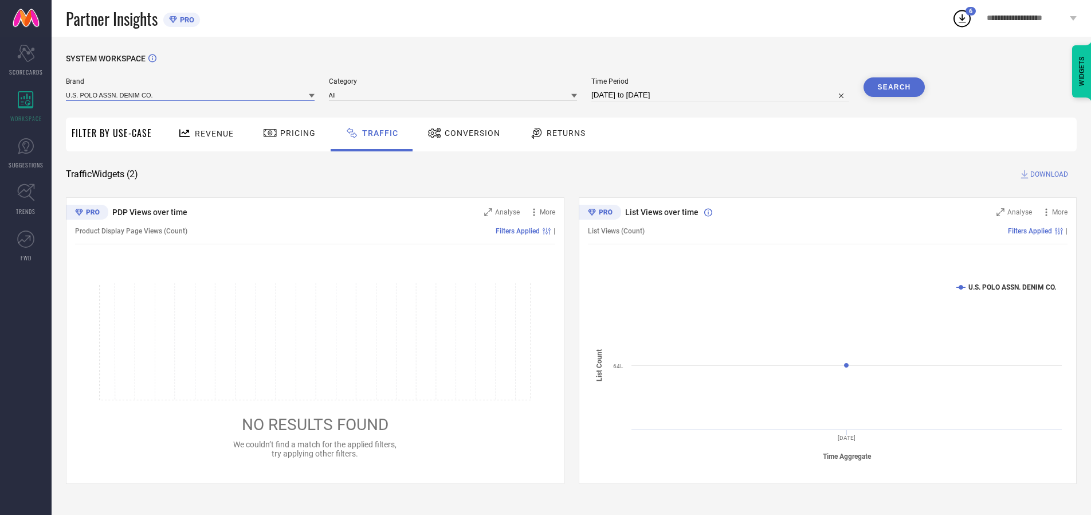
click at [191, 95] on input at bounding box center [190, 95] width 249 height 12
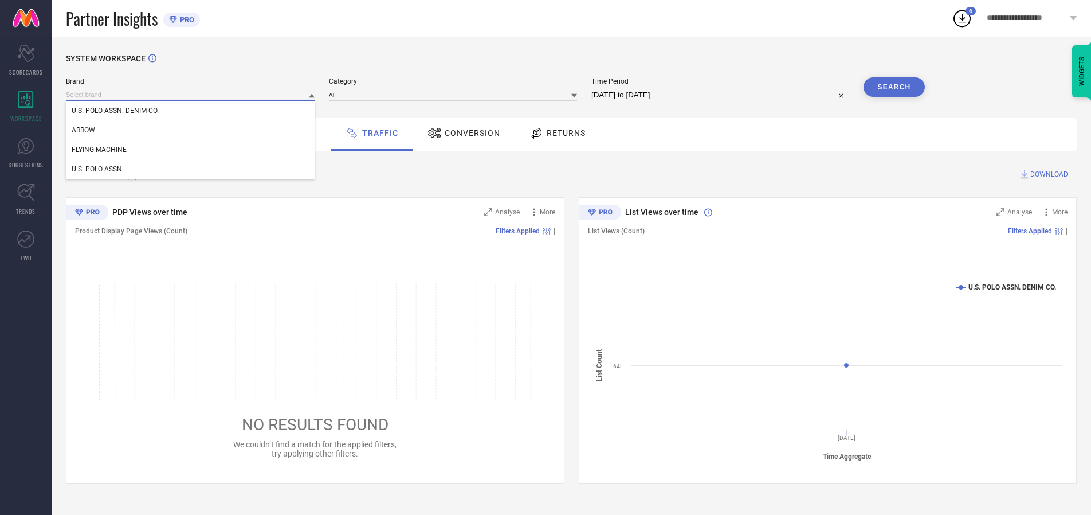
click at [191, 95] on input at bounding box center [190, 95] width 249 height 12
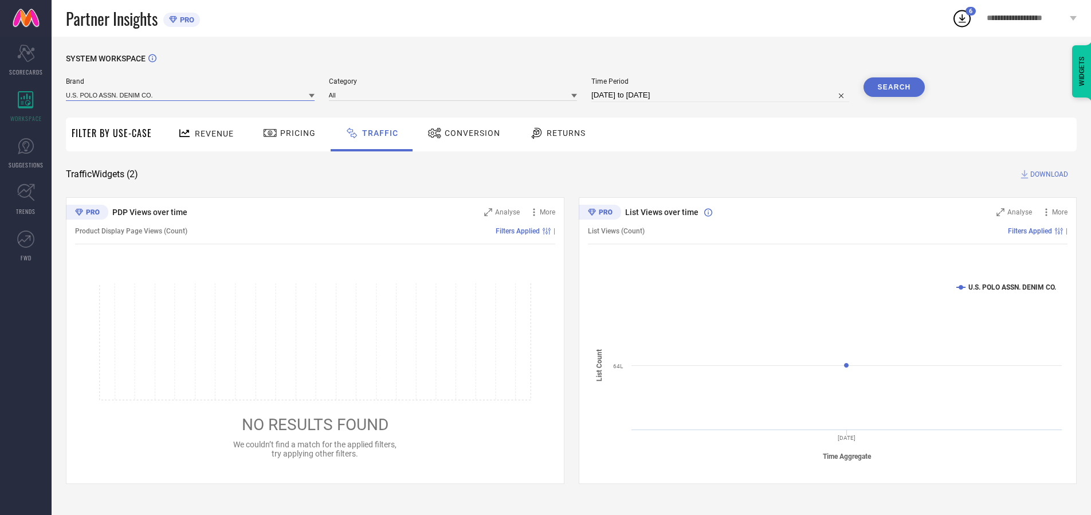
click at [191, 95] on input at bounding box center [190, 95] width 249 height 12
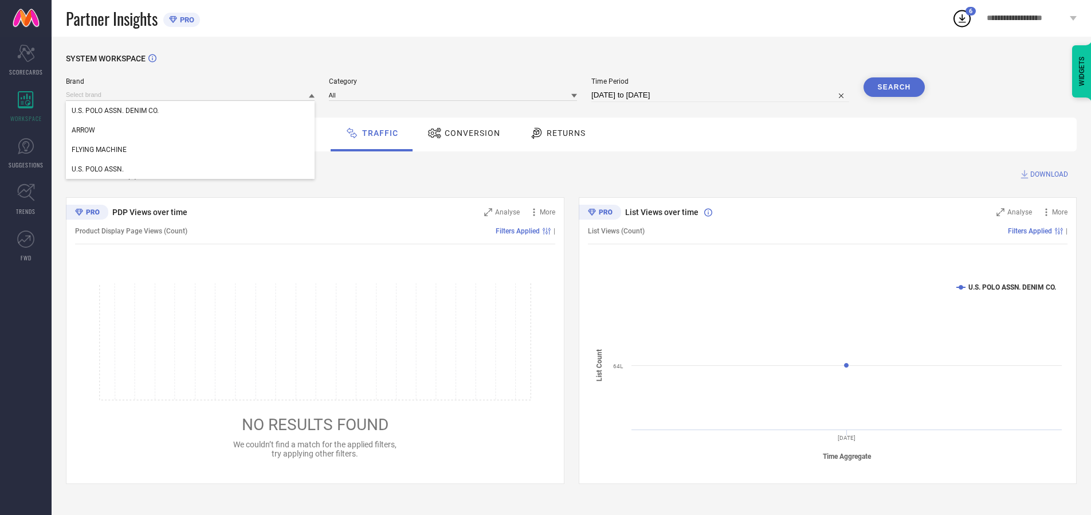
click at [191, 111] on div "U.S. POLO ASSN. DENIM CO." at bounding box center [190, 110] width 249 height 19
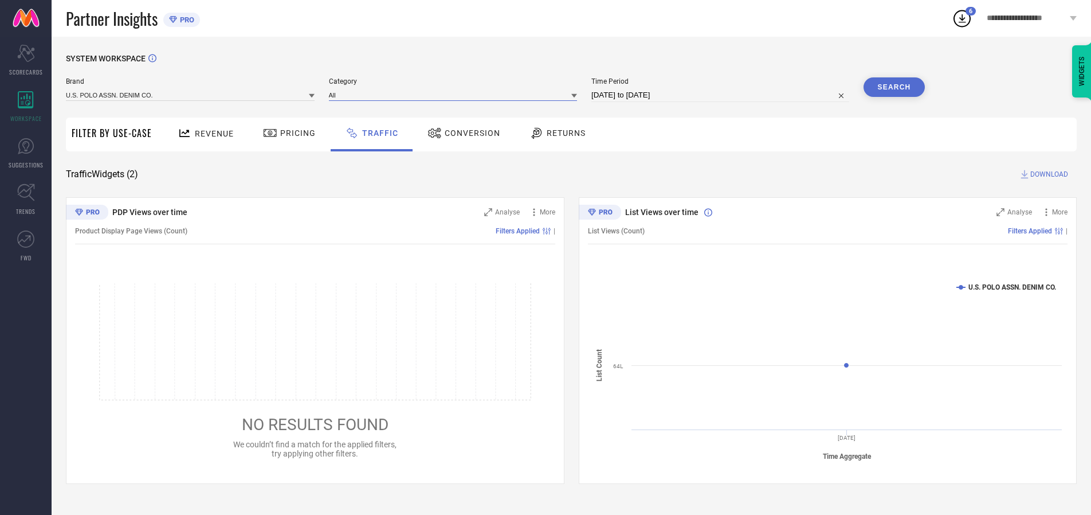
click at [456, 95] on input at bounding box center [453, 95] width 249 height 12
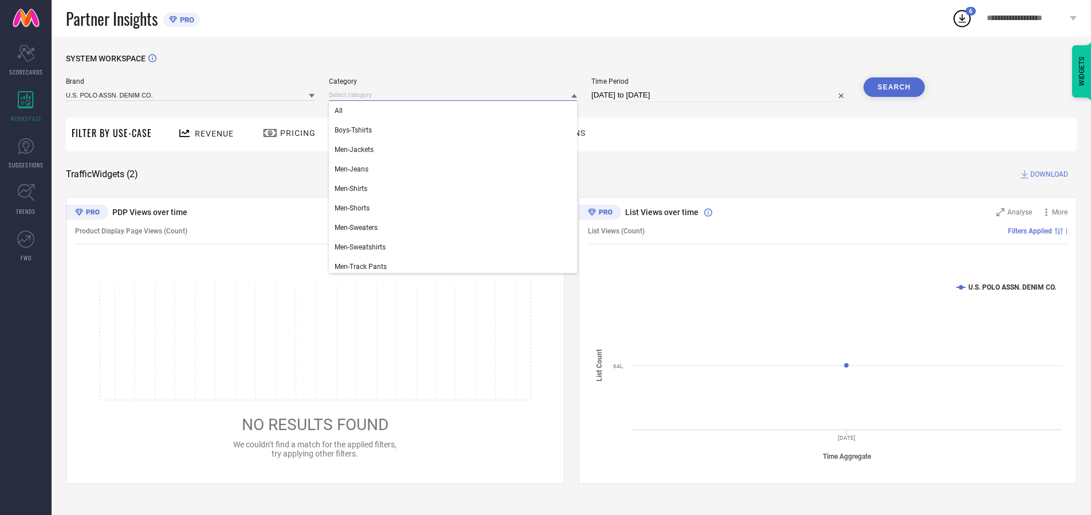
click at [456, 111] on div "All" at bounding box center [453, 110] width 249 height 19
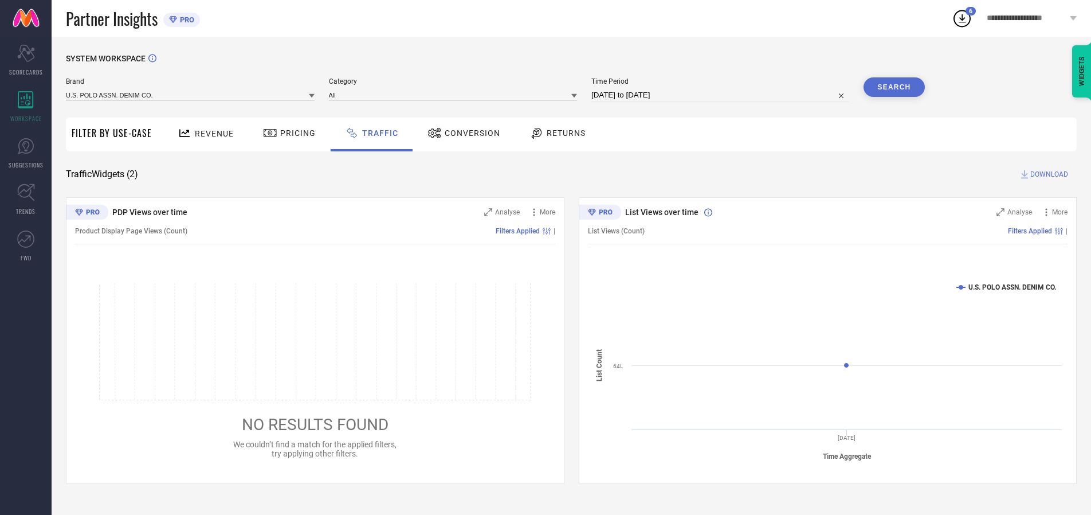
click at [894, 87] on button "Search" at bounding box center [895, 86] width 62 height 19
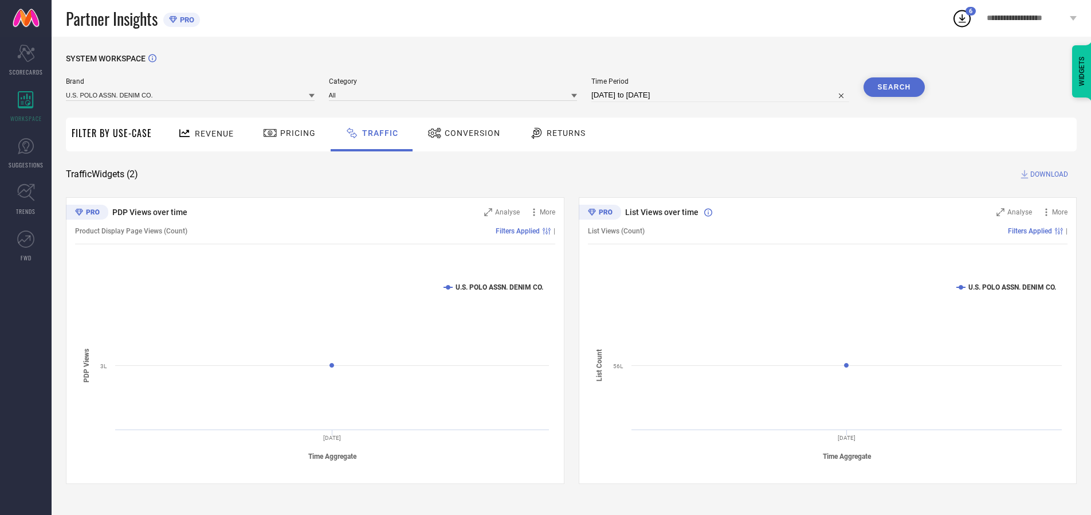
click at [1047, 174] on span "DOWNLOAD" at bounding box center [1049, 173] width 38 height 11
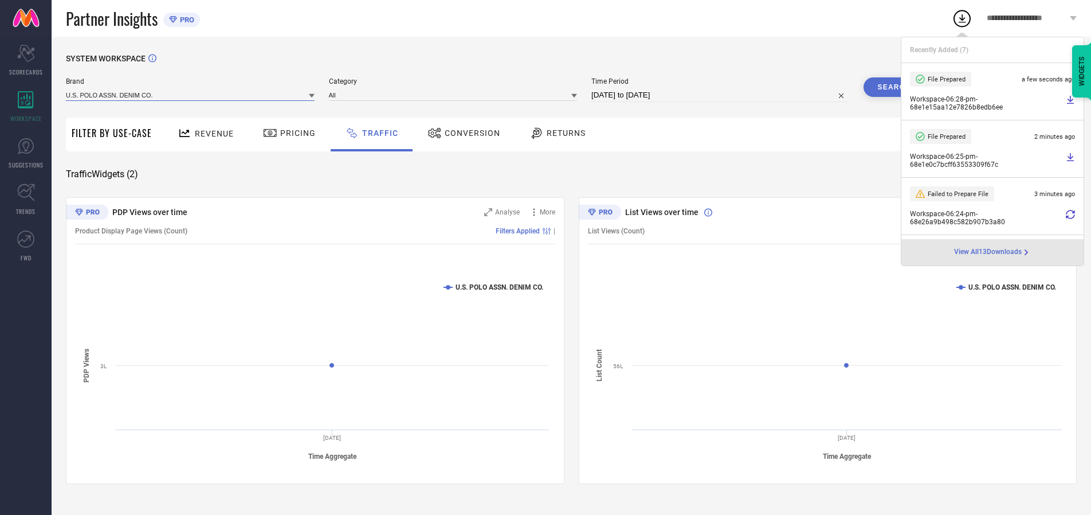
click at [191, 95] on input at bounding box center [190, 95] width 249 height 12
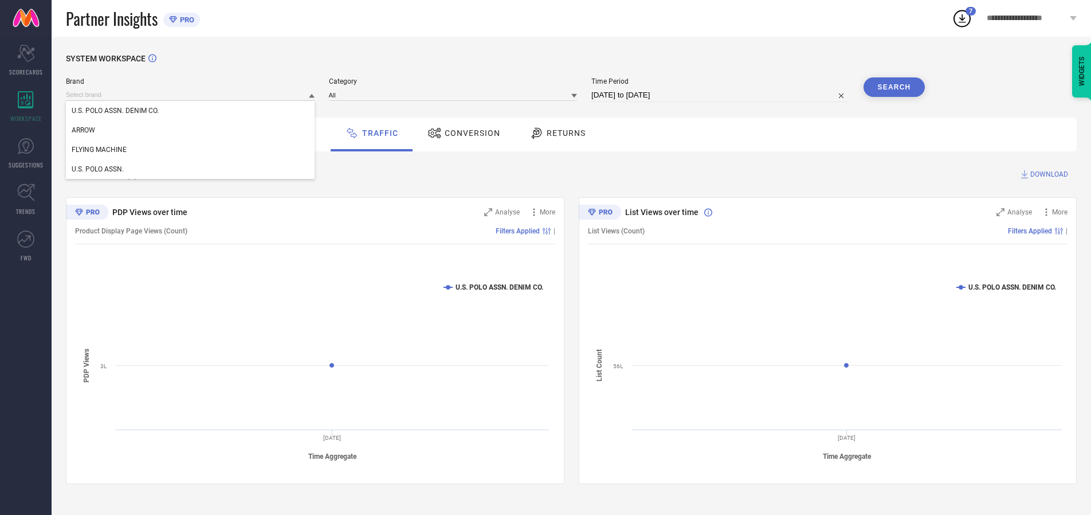
click at [191, 169] on div "U.S. POLO ASSN." at bounding box center [190, 168] width 249 height 19
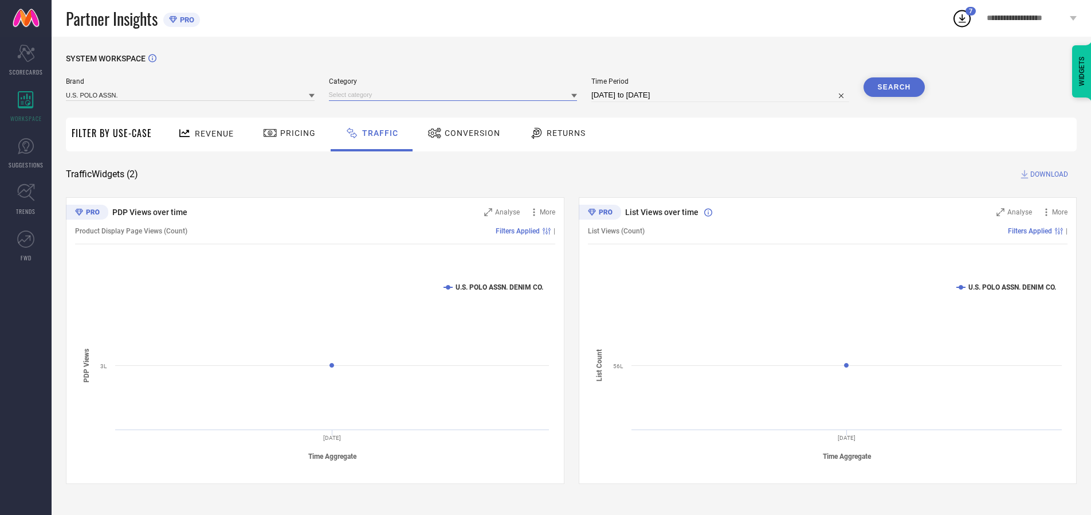
click at [456, 95] on input at bounding box center [453, 95] width 249 height 12
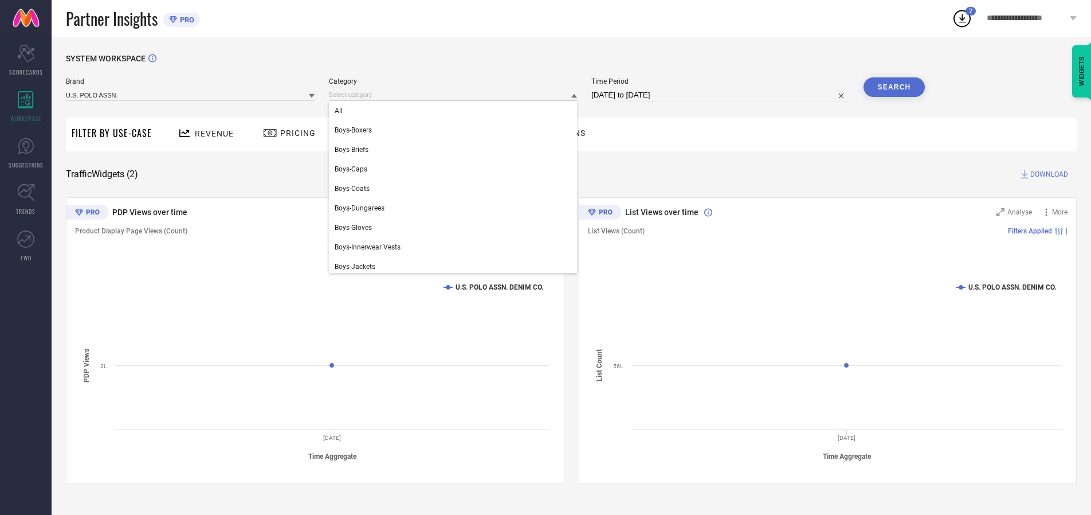
click at [456, 111] on div "All" at bounding box center [453, 110] width 249 height 19
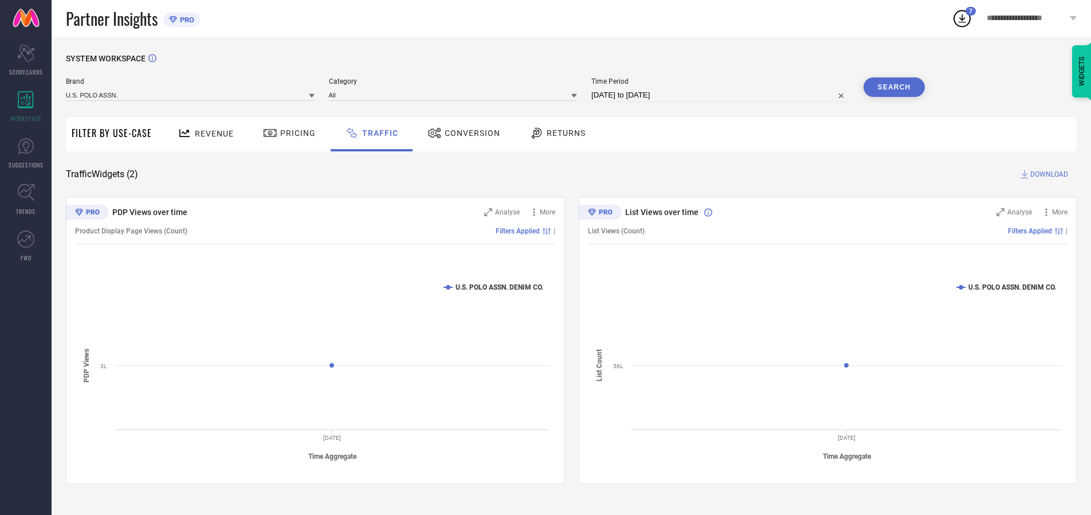
click at [894, 87] on button "Search" at bounding box center [895, 86] width 62 height 19
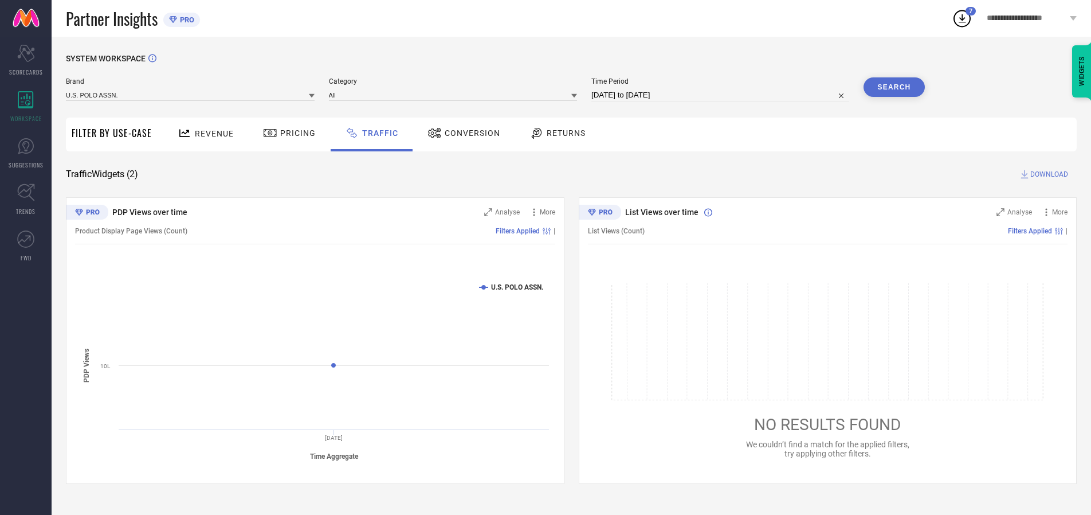
click at [1047, 174] on span "DOWNLOAD" at bounding box center [1049, 173] width 38 height 11
click at [722, 95] on input at bounding box center [720, 95] width 258 height 14
select select "9"
select select "2025"
select select "10"
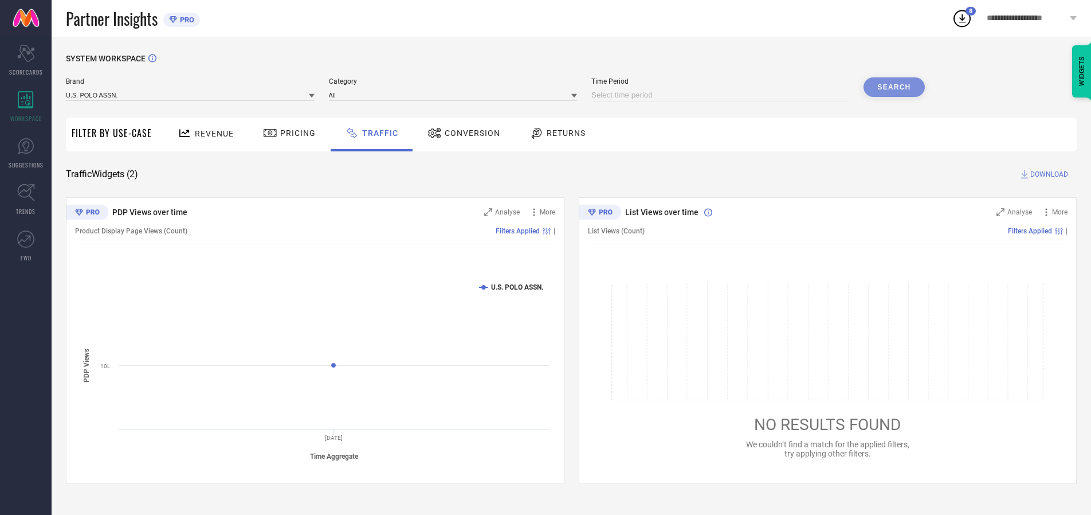
select select "2025"
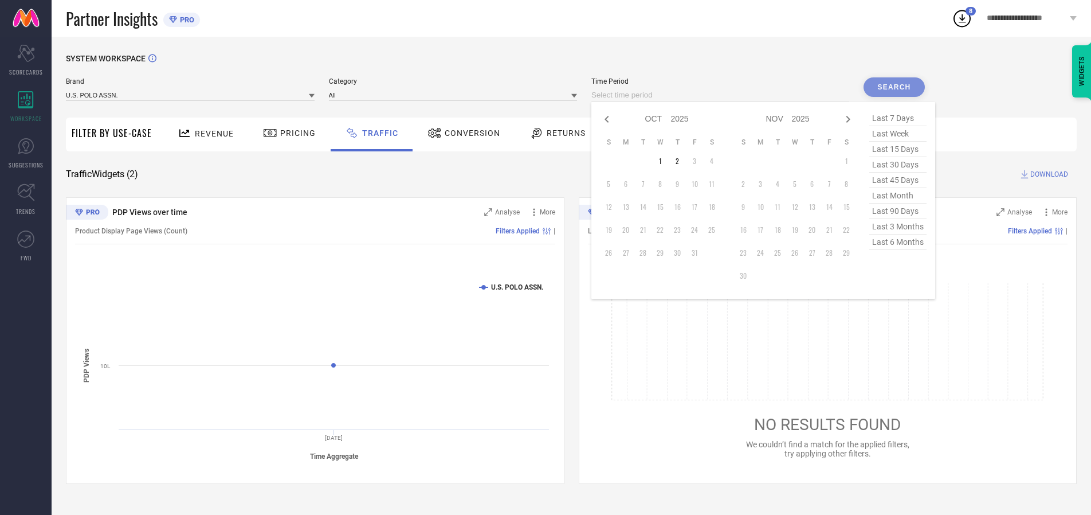
click at [664, 161] on td "1" at bounding box center [660, 160] width 17 height 17
type input "[DATE] to [DATE]"
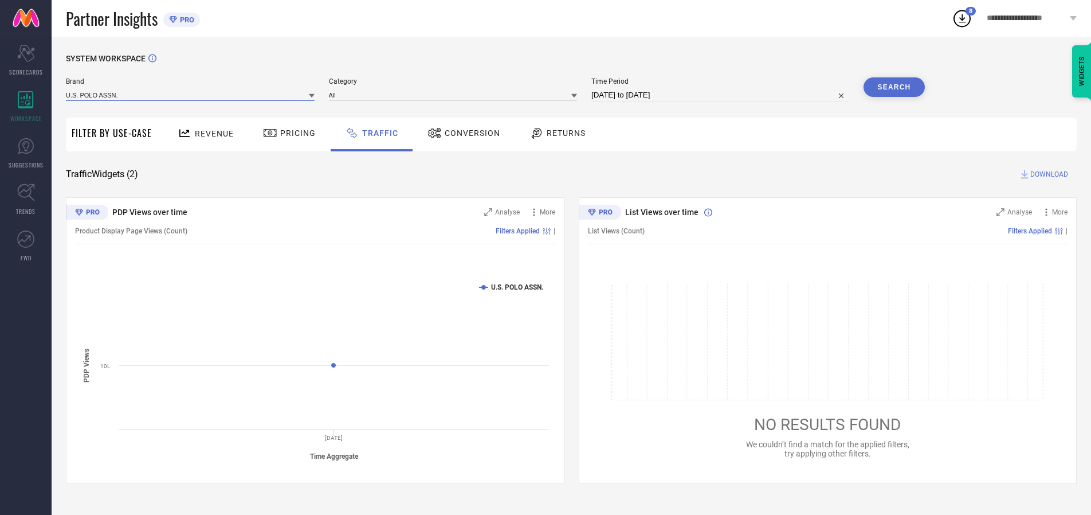
click at [191, 95] on input at bounding box center [190, 95] width 249 height 12
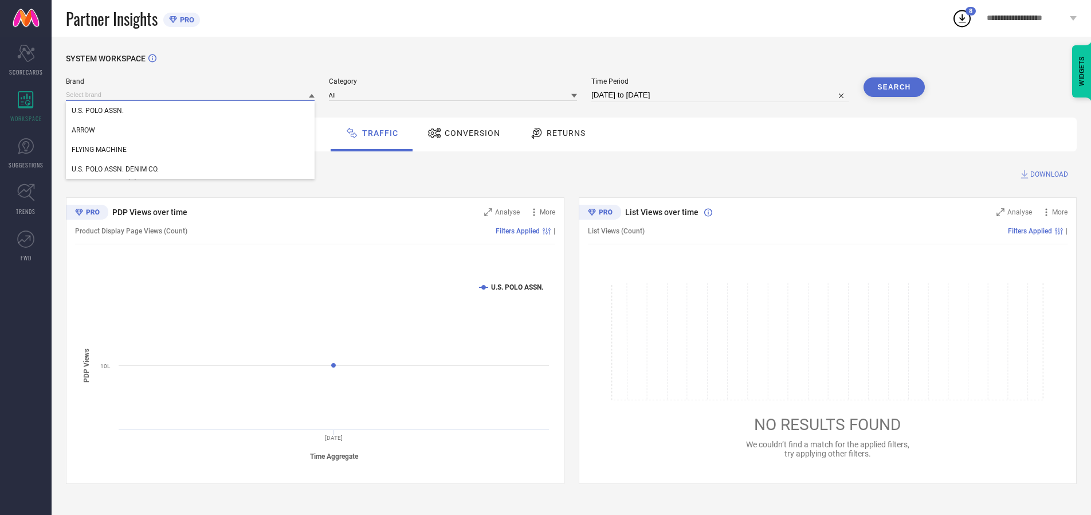
click at [191, 95] on input at bounding box center [190, 95] width 249 height 12
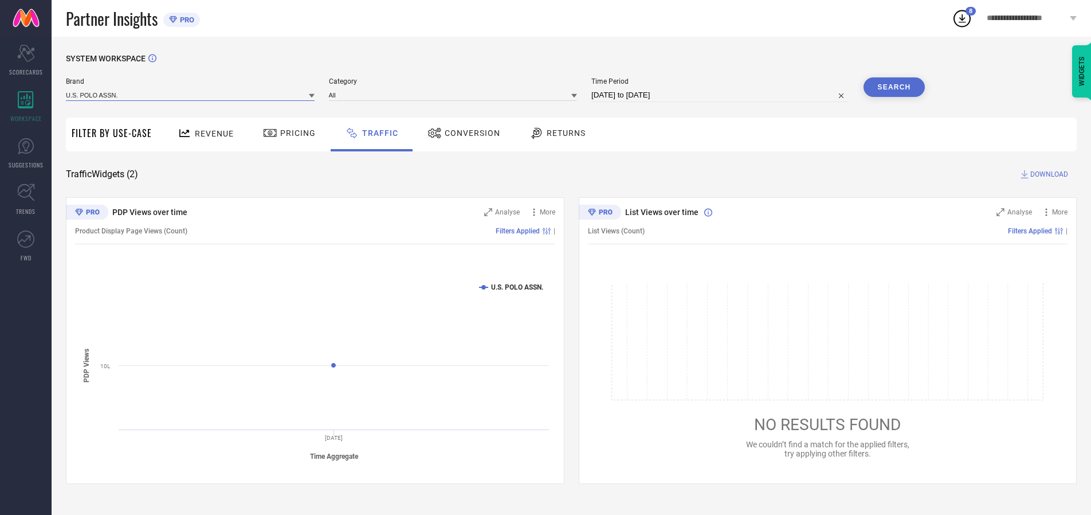
click at [191, 95] on input at bounding box center [190, 95] width 249 height 12
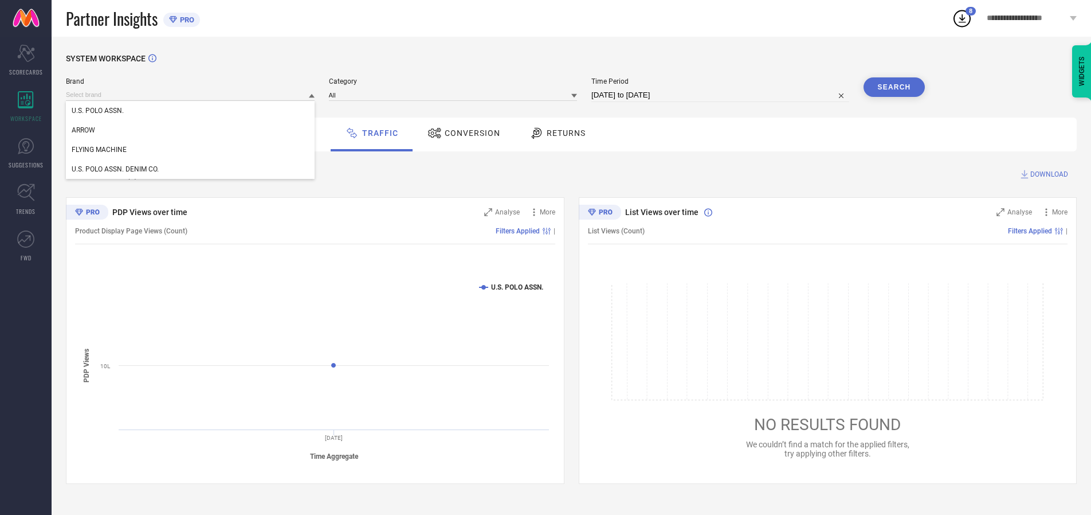
click at [191, 111] on div "U.S. POLO ASSN." at bounding box center [190, 110] width 249 height 19
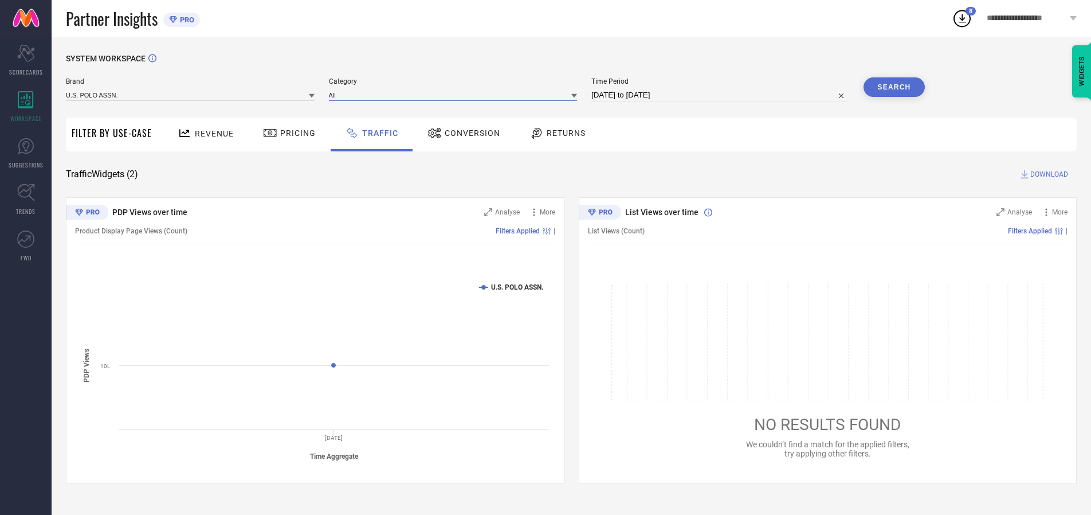
click at [456, 95] on input at bounding box center [453, 95] width 249 height 12
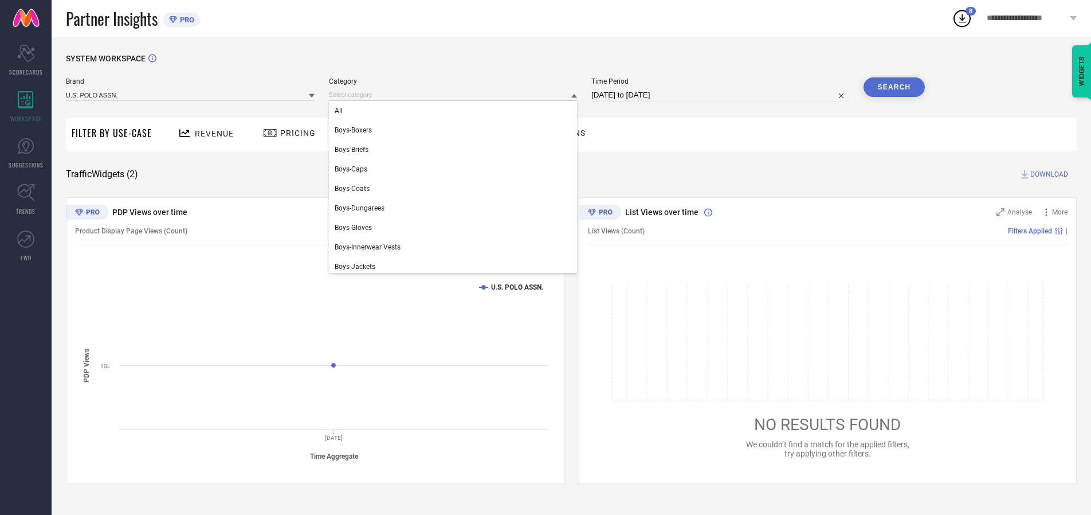
click at [456, 111] on div "All" at bounding box center [453, 110] width 249 height 19
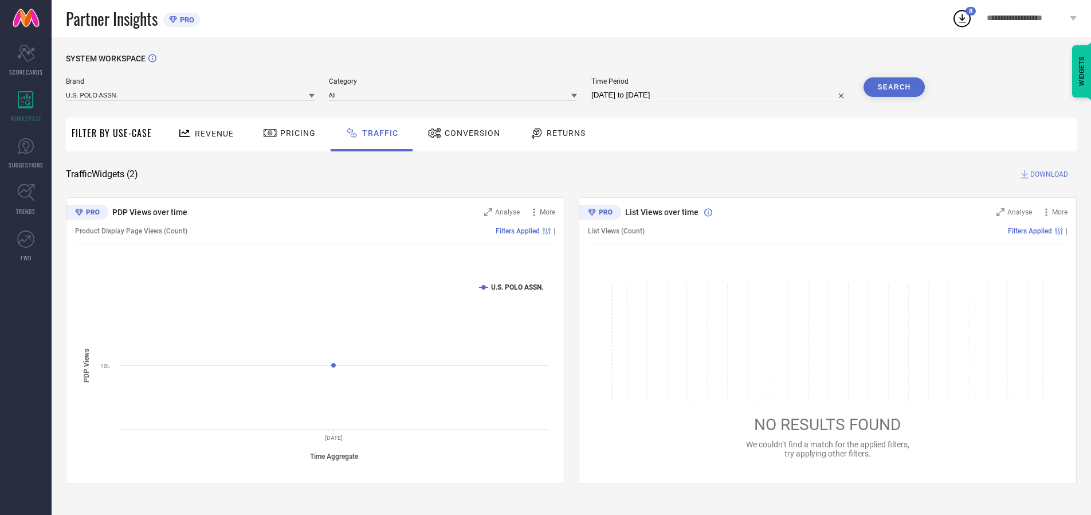
click at [894, 87] on button "Search" at bounding box center [895, 86] width 62 height 19
click at [1047, 174] on span "DOWNLOAD" at bounding box center [1049, 173] width 38 height 11
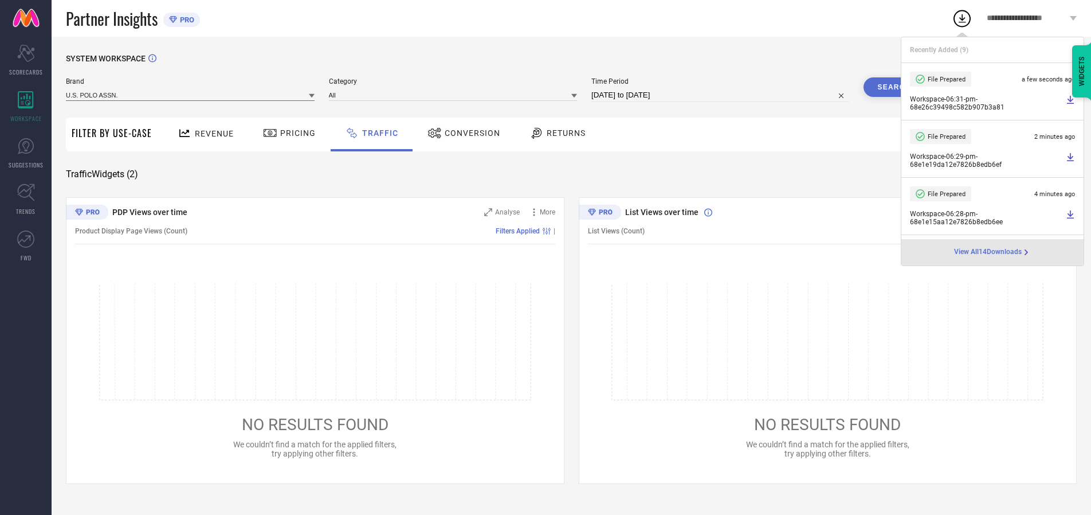
click at [191, 95] on input at bounding box center [190, 95] width 249 height 12
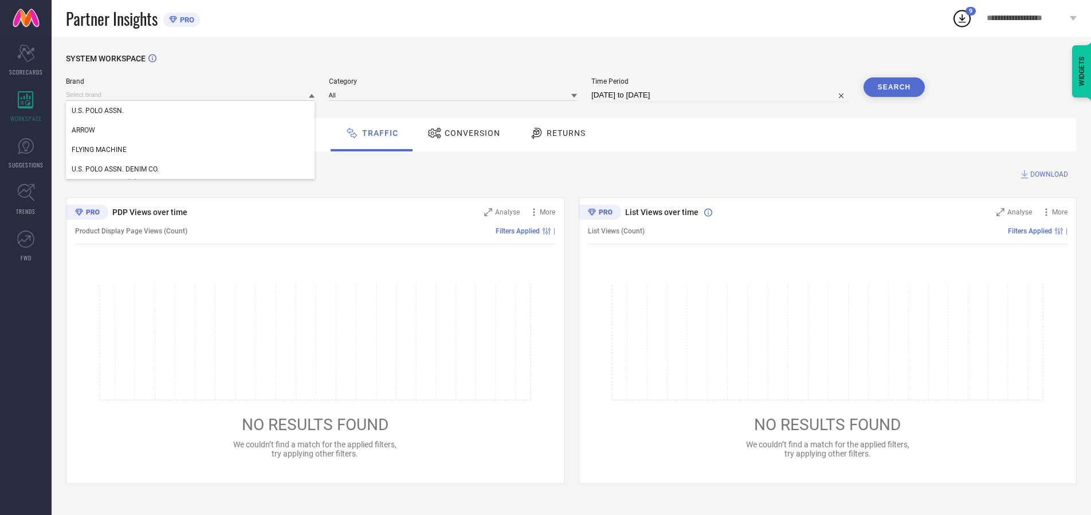
click at [191, 169] on div "U.S. POLO ASSN. DENIM CO." at bounding box center [190, 168] width 249 height 19
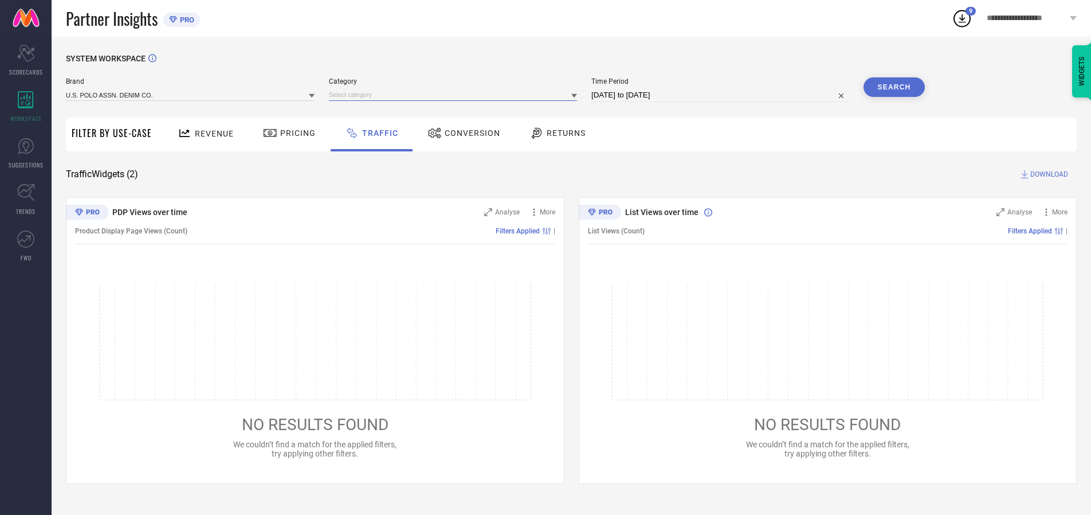
click at [456, 95] on input at bounding box center [453, 95] width 249 height 12
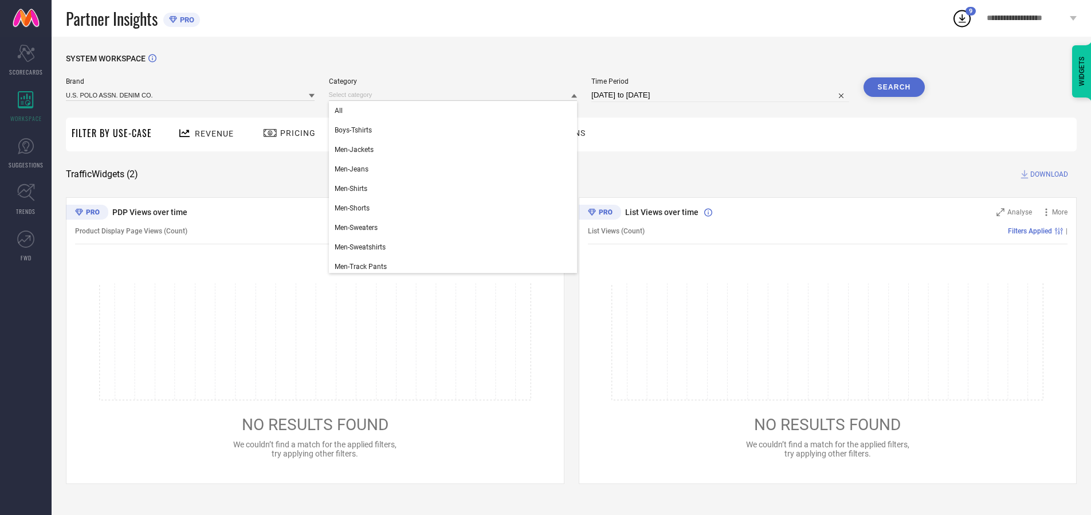
click at [456, 111] on div "All" at bounding box center [453, 110] width 249 height 19
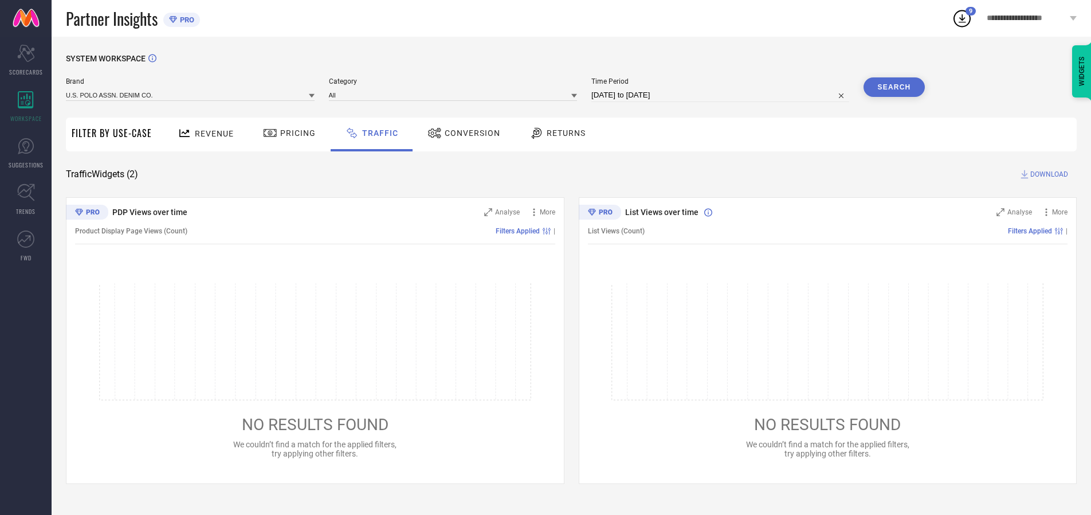
click at [894, 87] on button "Search" at bounding box center [895, 86] width 62 height 19
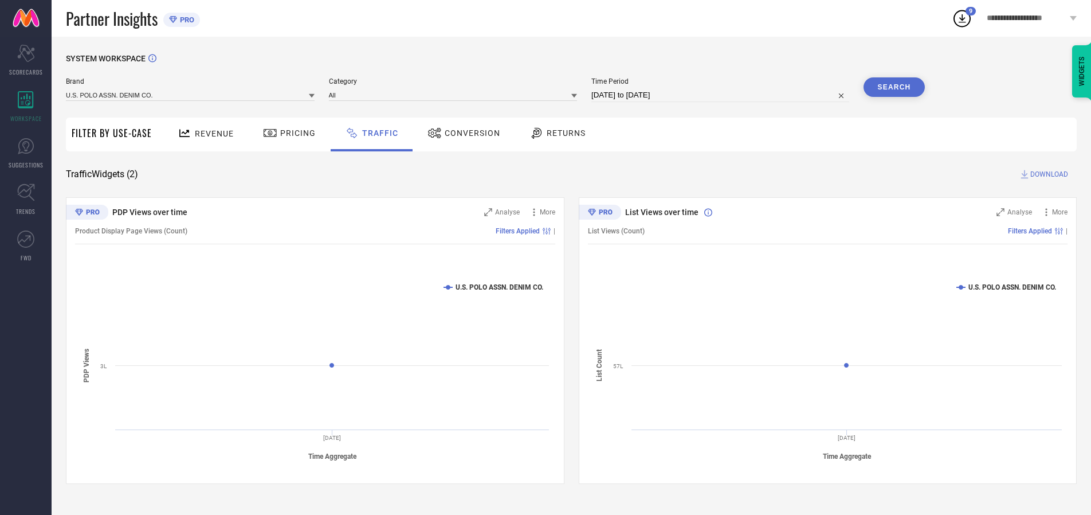
click at [1047, 174] on span "DOWNLOAD" at bounding box center [1049, 173] width 38 height 11
click at [722, 95] on input at bounding box center [720, 95] width 258 height 14
select select "9"
select select "2025"
select select "10"
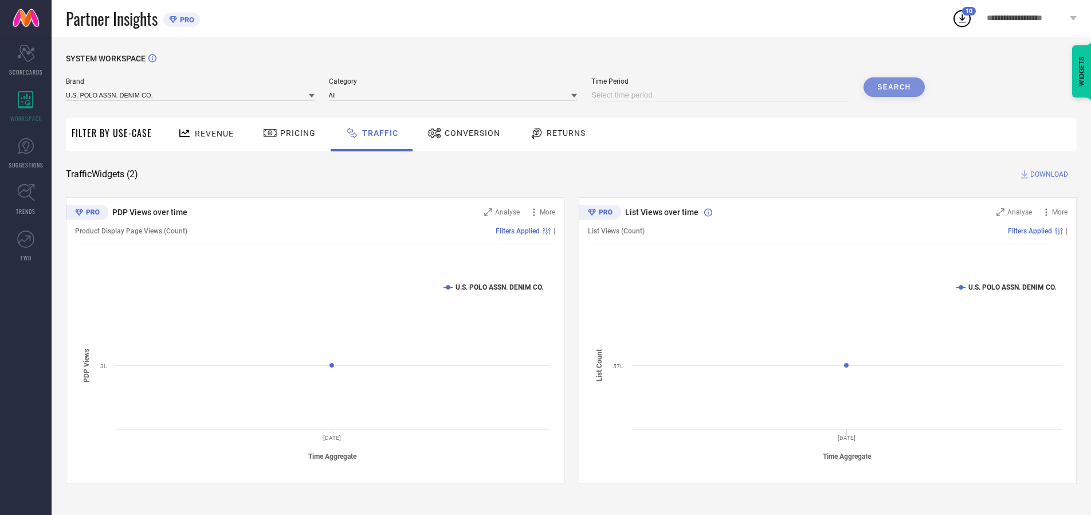
select select "2025"
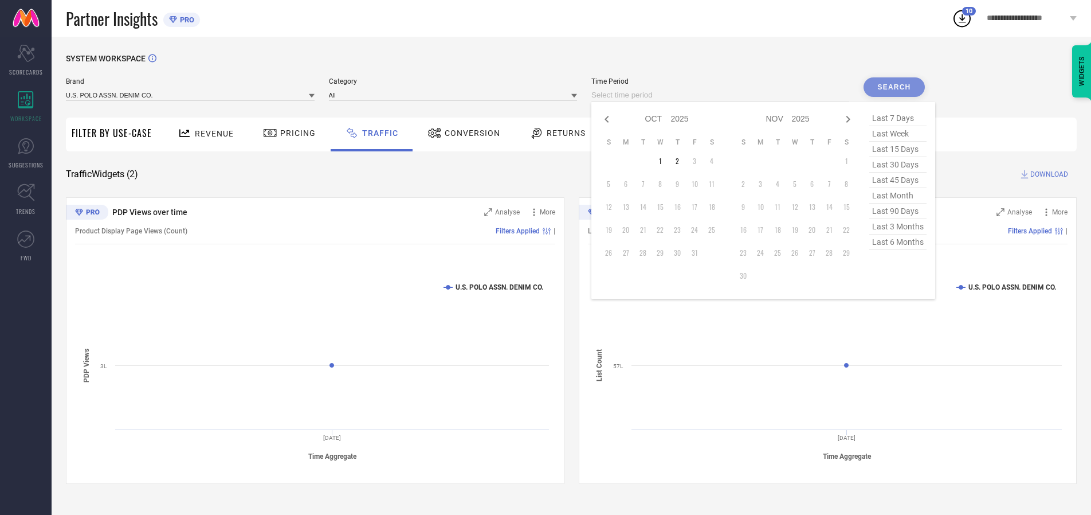
click at [681, 161] on td "2" at bounding box center [677, 160] width 17 height 17
type input "[DATE] to [DATE]"
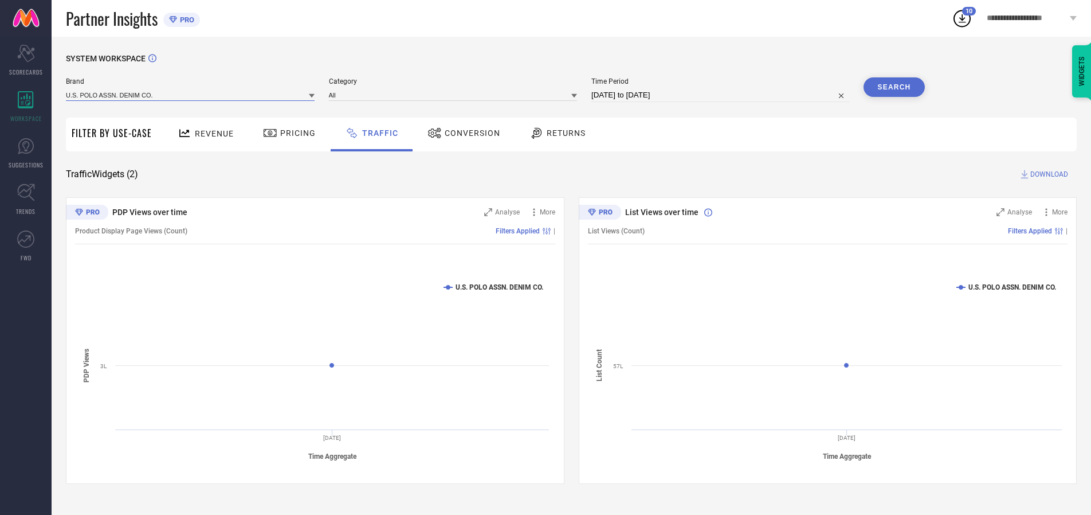
click at [191, 95] on input at bounding box center [190, 95] width 249 height 12
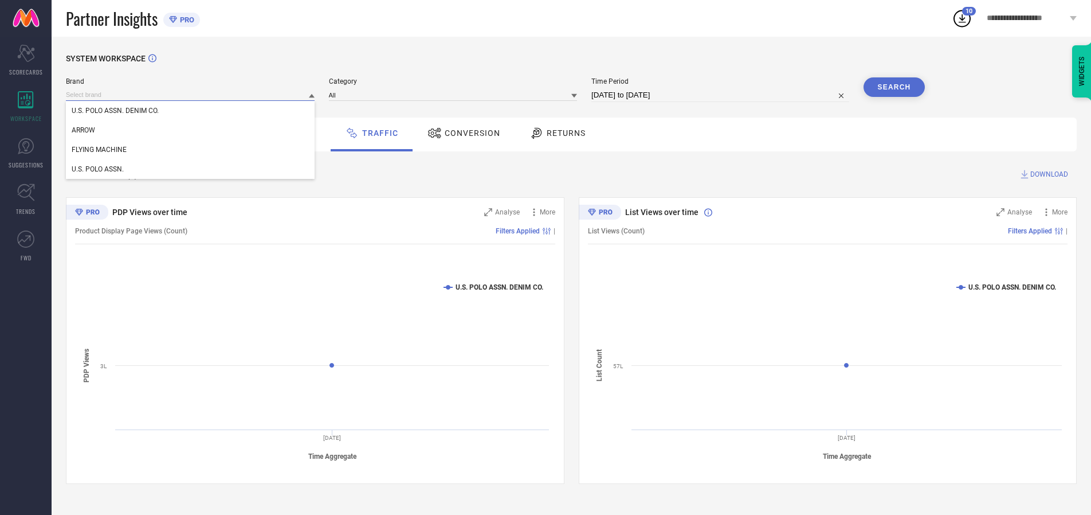
click at [191, 95] on input at bounding box center [190, 95] width 249 height 12
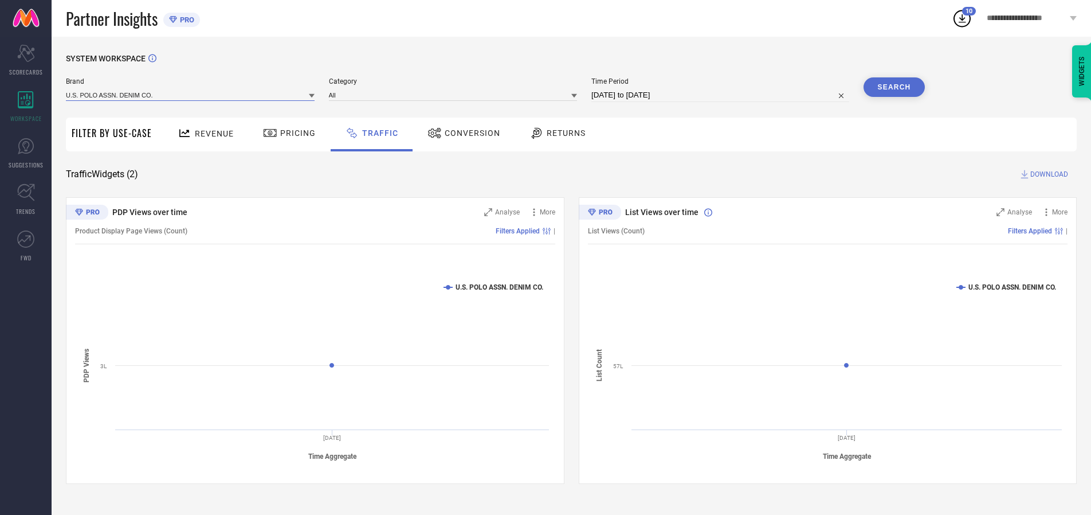
click at [191, 95] on input at bounding box center [190, 95] width 249 height 12
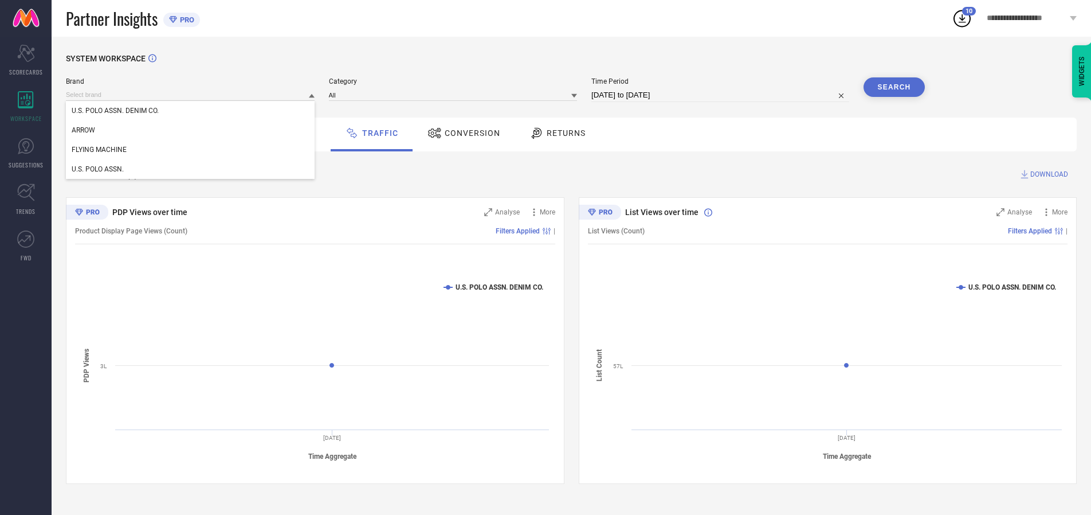
click at [191, 111] on div "U.S. POLO ASSN. DENIM CO." at bounding box center [190, 110] width 249 height 19
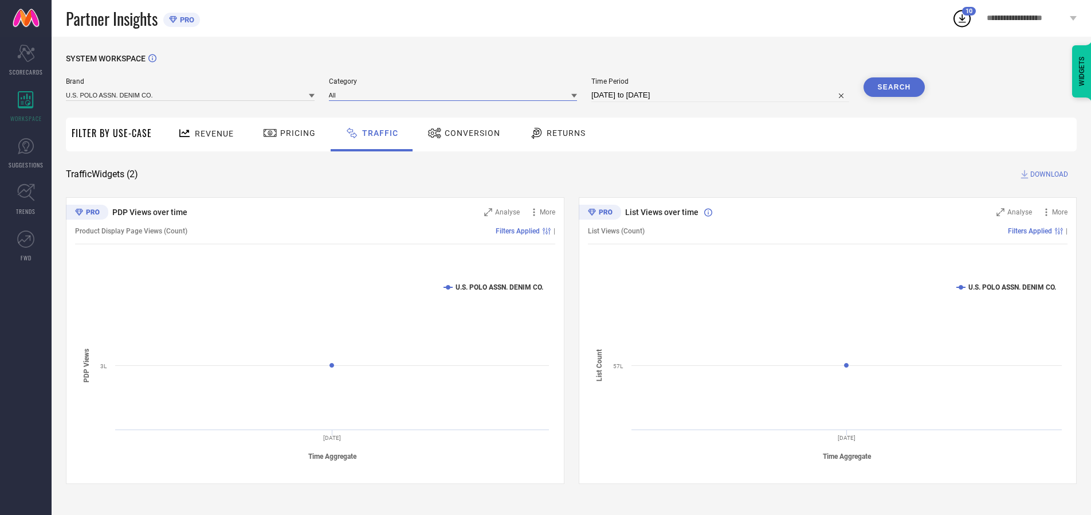
click at [456, 95] on input at bounding box center [453, 95] width 249 height 12
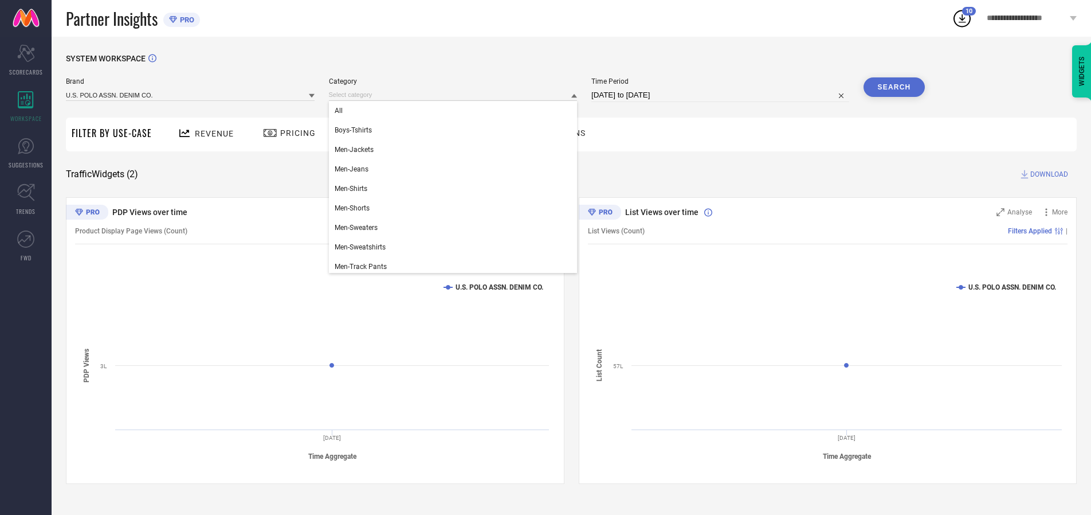
click at [456, 111] on div "All" at bounding box center [453, 110] width 249 height 19
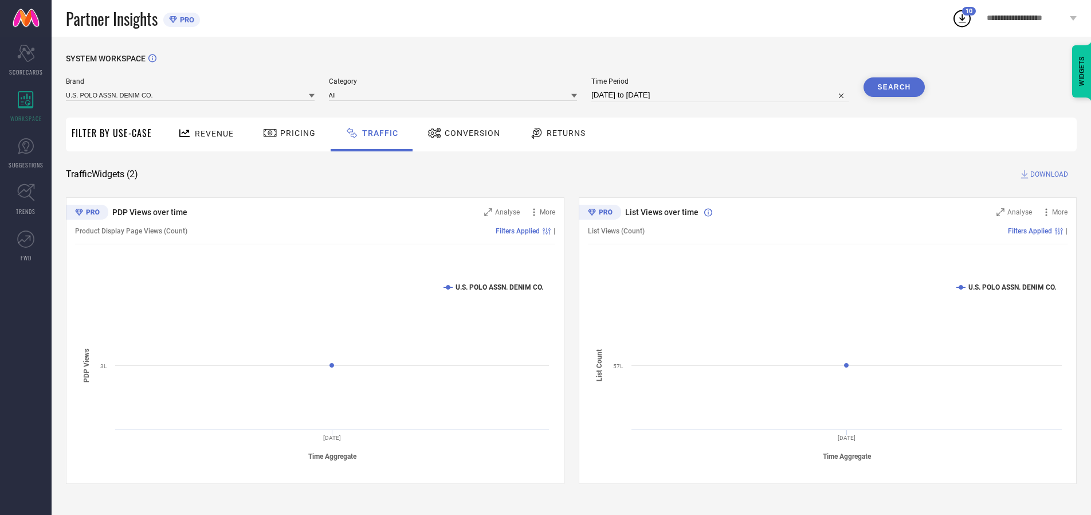
click at [894, 87] on button "Search" at bounding box center [895, 86] width 62 height 19
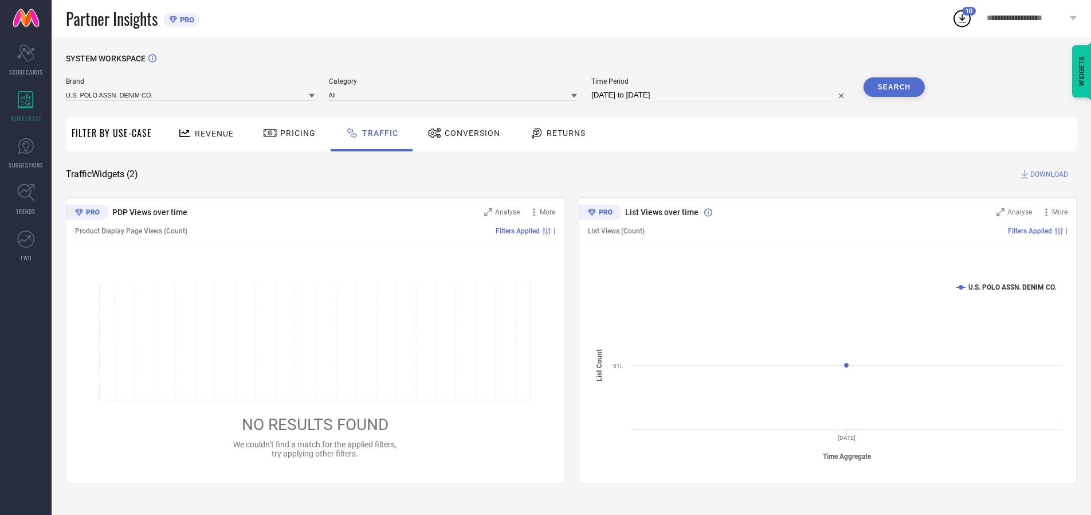
click at [1047, 174] on span "DOWNLOAD" at bounding box center [1049, 173] width 38 height 11
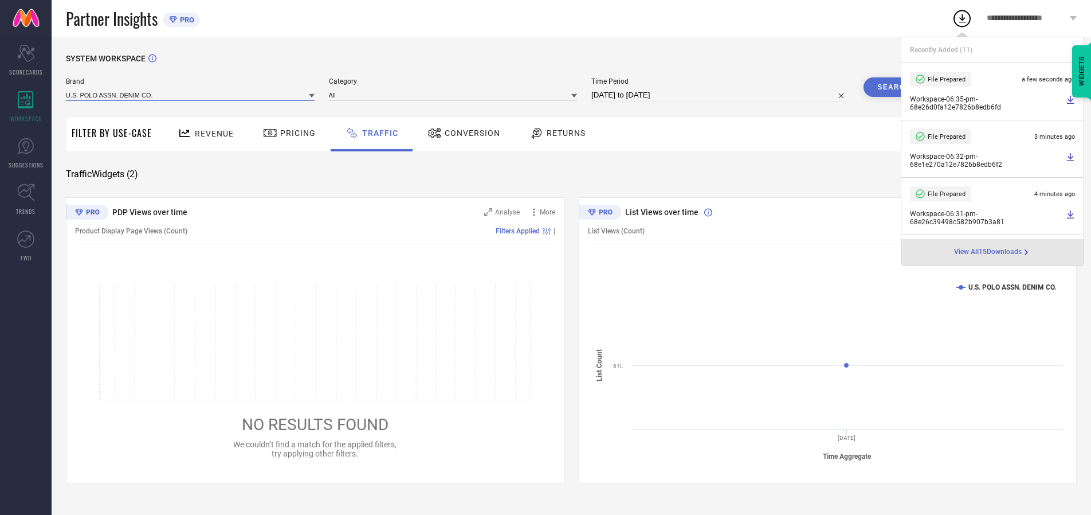
click at [191, 95] on input at bounding box center [190, 95] width 249 height 12
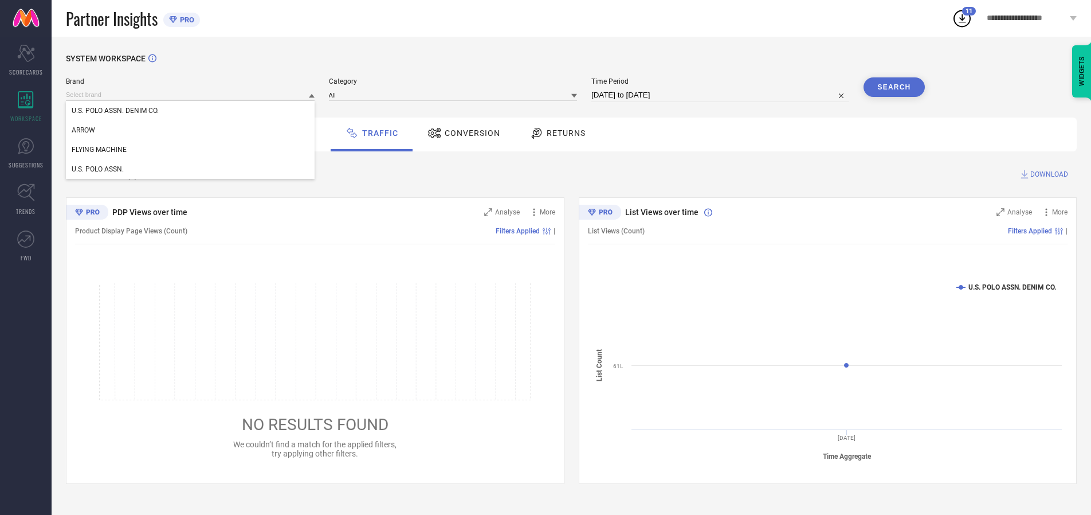
click at [191, 169] on div "U.S. POLO ASSN." at bounding box center [190, 168] width 249 height 19
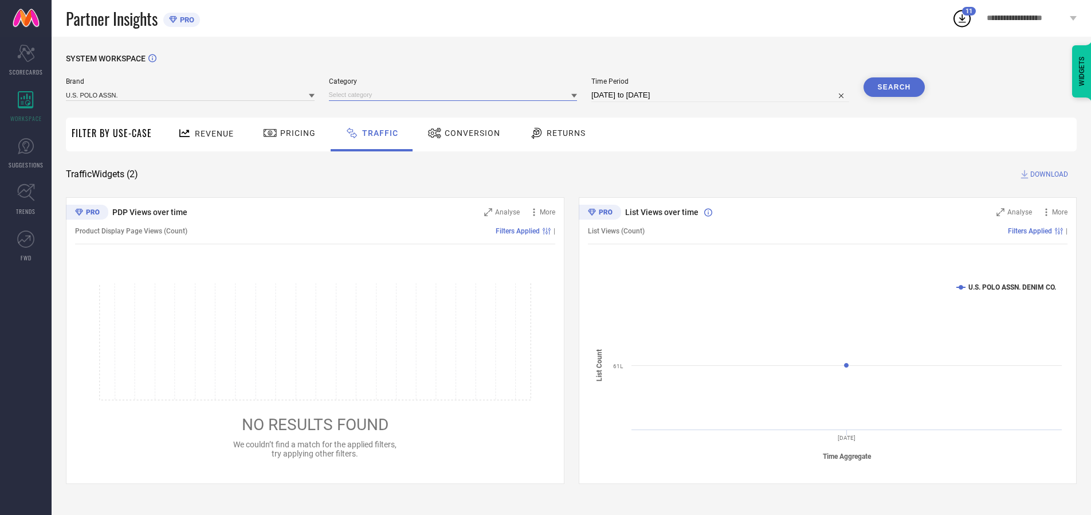
click at [456, 95] on input at bounding box center [453, 95] width 249 height 12
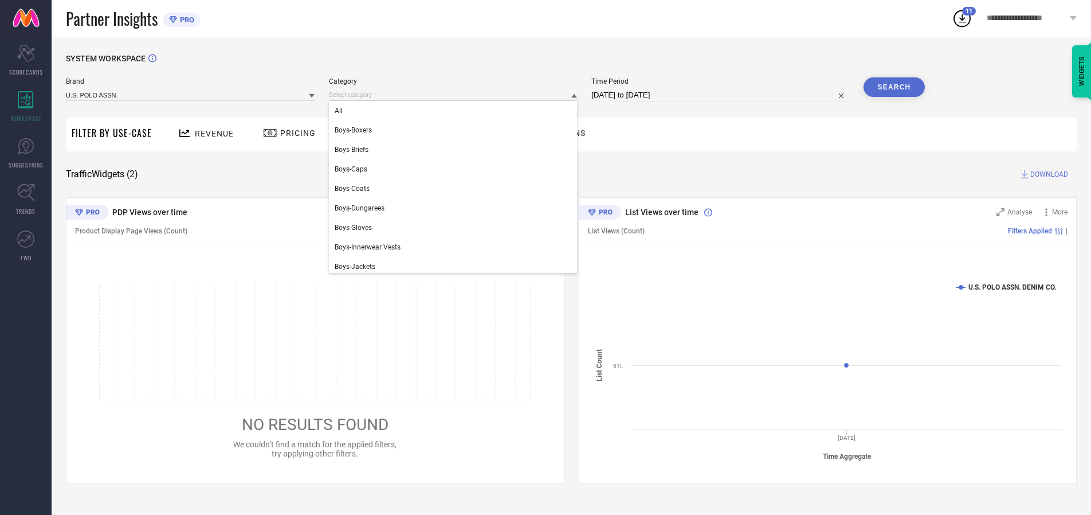
click at [456, 111] on div "All" at bounding box center [453, 110] width 249 height 19
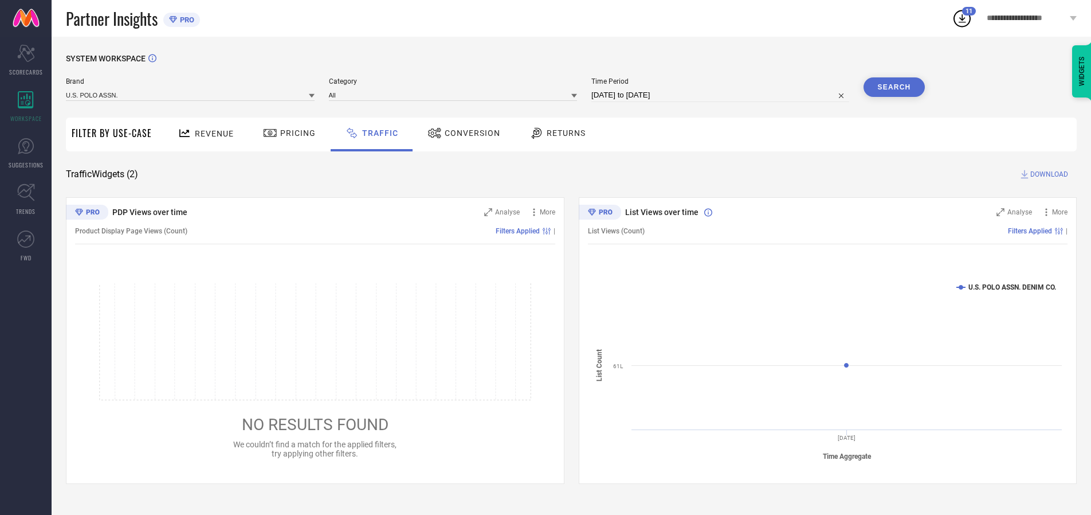
click at [894, 87] on button "Search" at bounding box center [895, 86] width 62 height 19
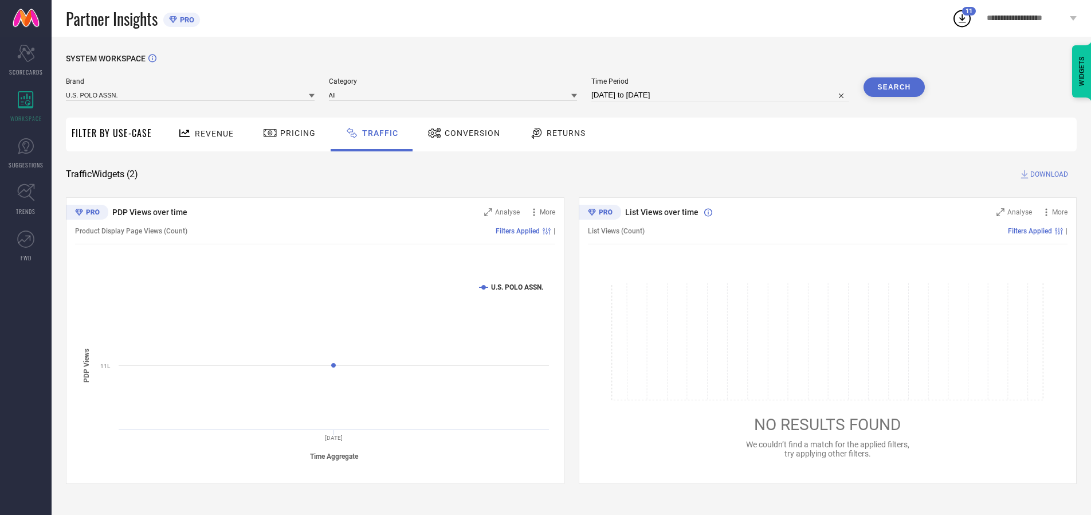
click at [1047, 174] on span "DOWNLOAD" at bounding box center [1049, 173] width 38 height 11
